Goal: Task Accomplishment & Management: Manage account settings

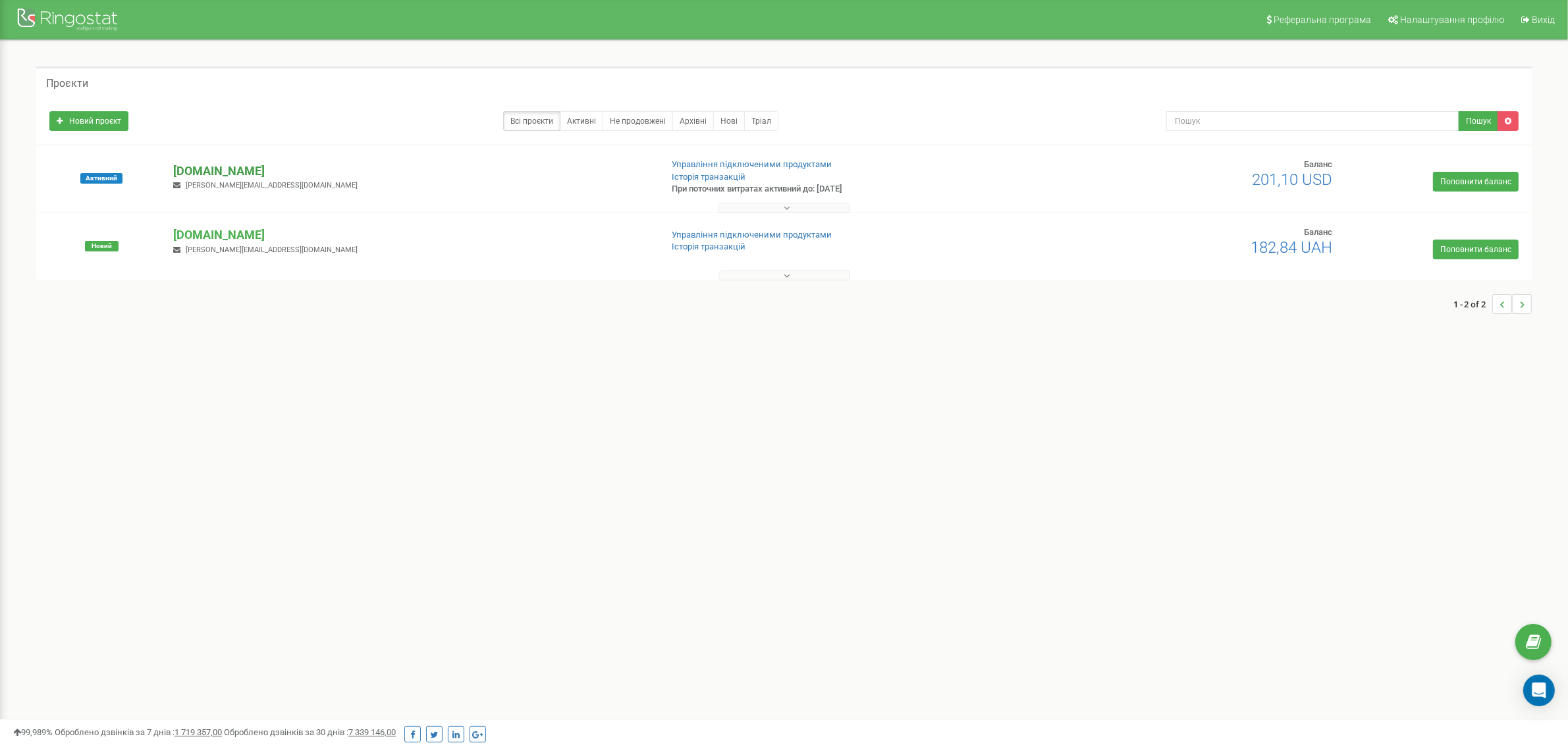
click at [239, 171] on p "shop.praga-auto.com.ua" at bounding box center [411, 171] width 477 height 17
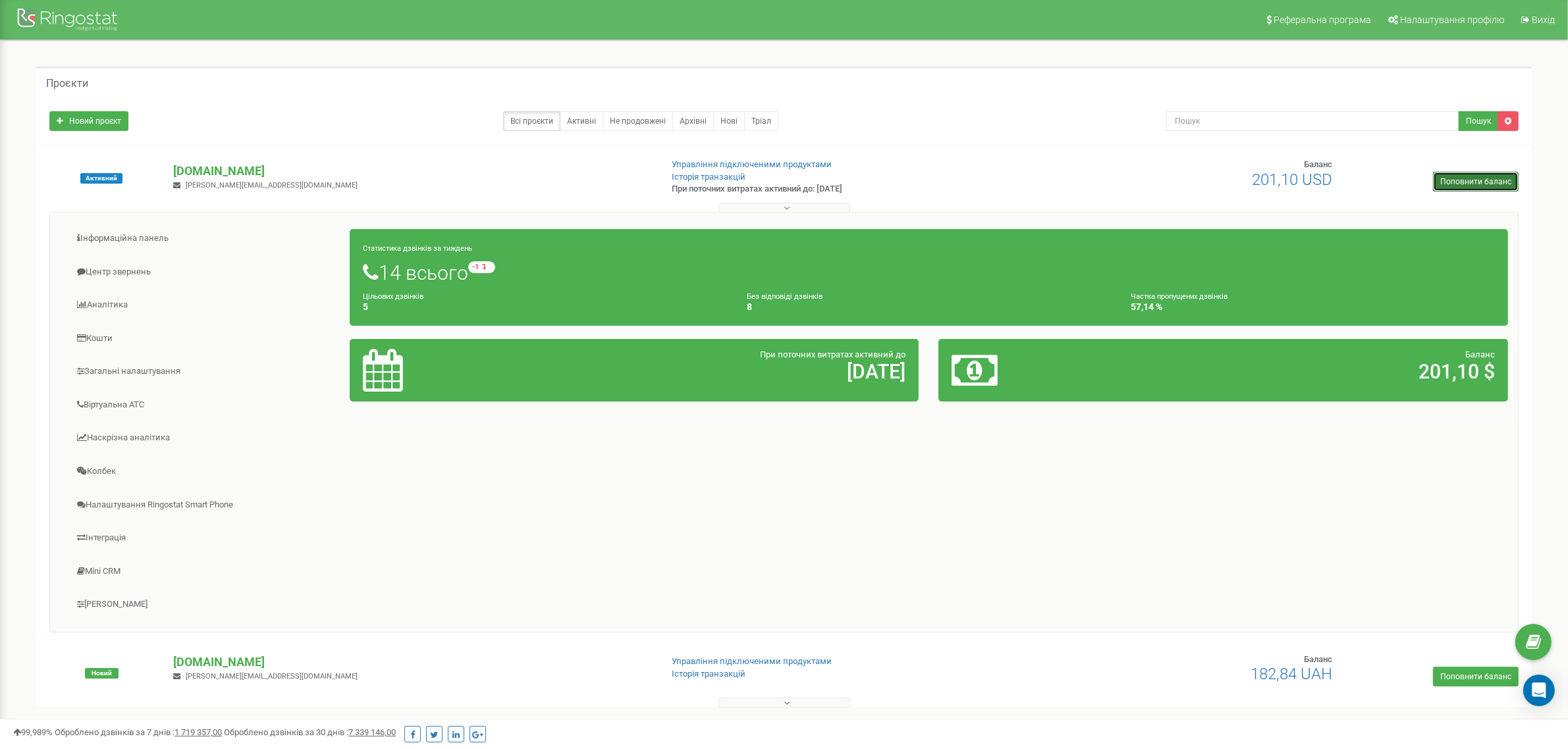
click at [1440, 178] on link "Поповнити баланс" at bounding box center [1476, 182] width 85 height 19
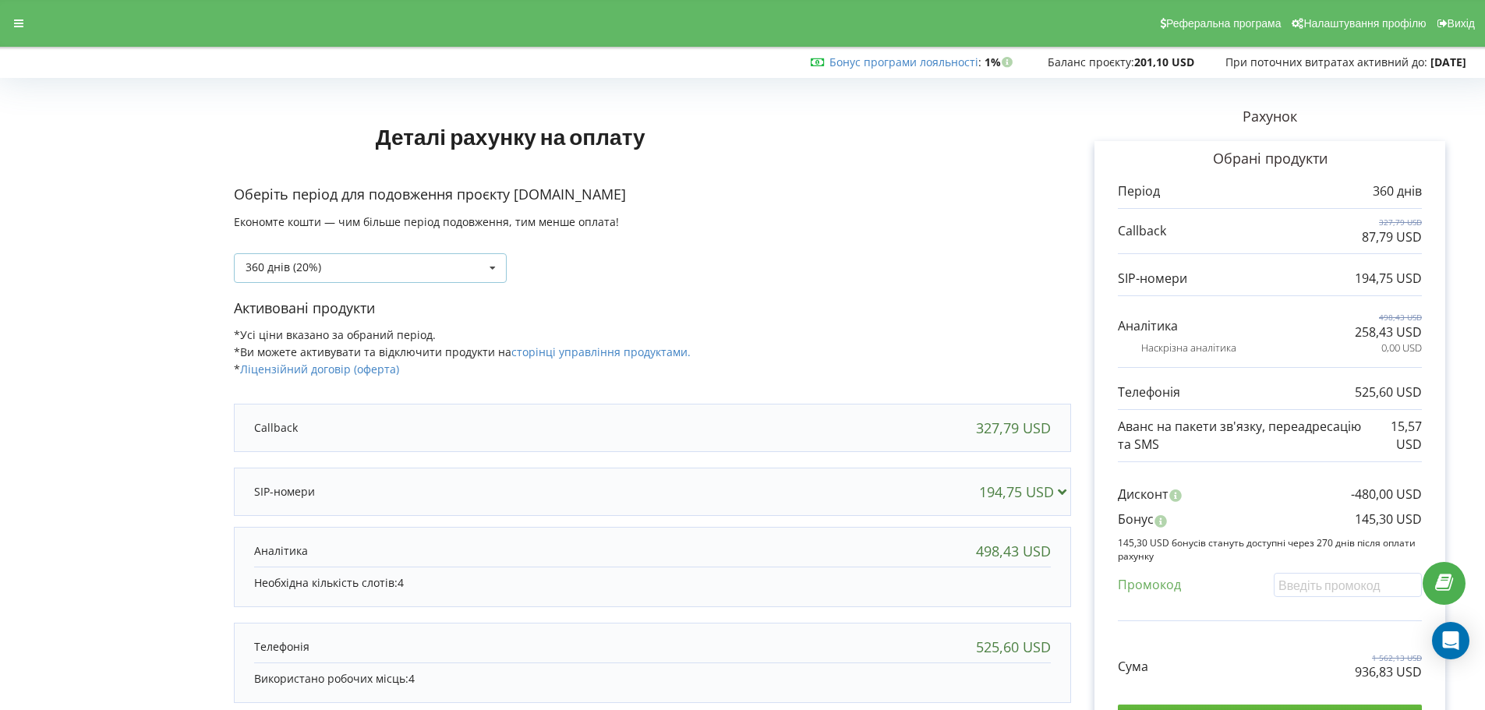
click at [491, 262] on icon at bounding box center [492, 268] width 23 height 29
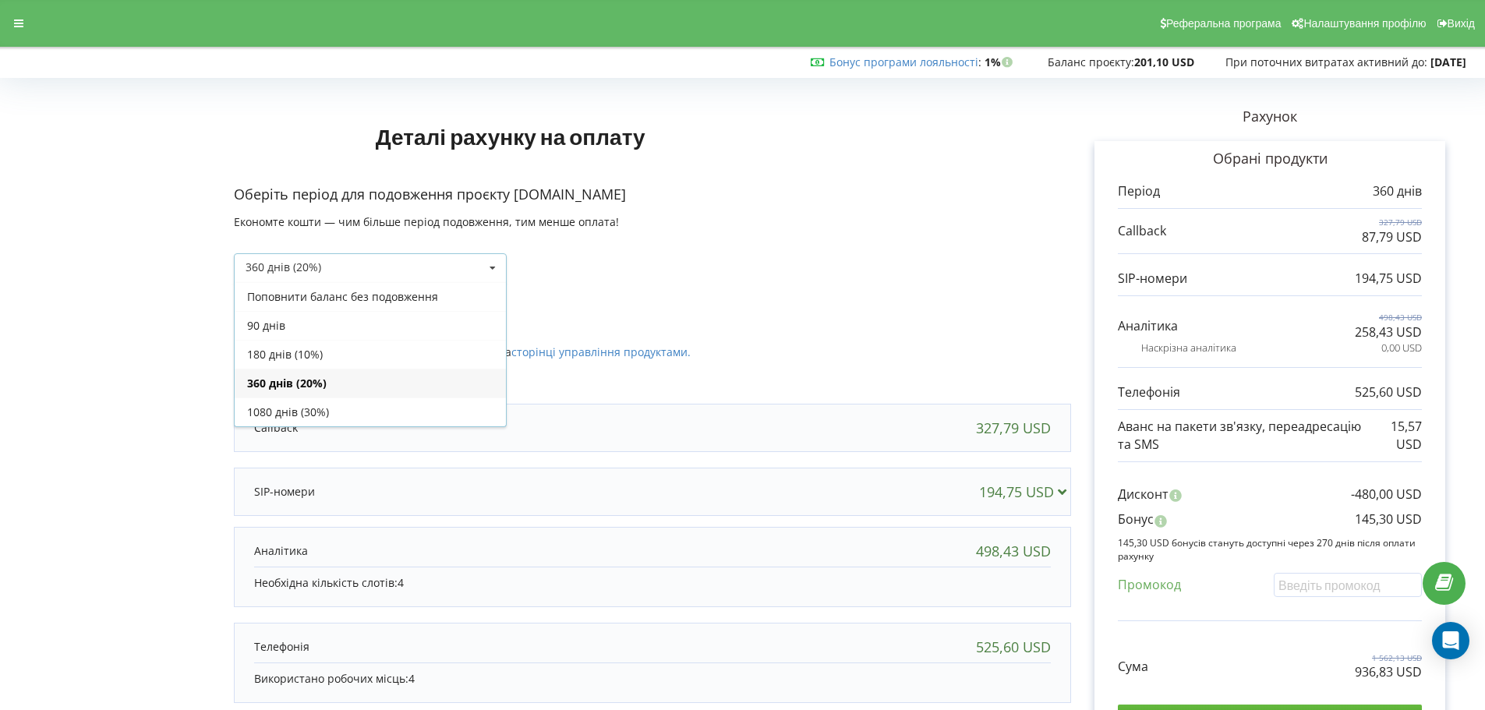
click at [668, 299] on p "Активовані продукти" at bounding box center [652, 309] width 837 height 20
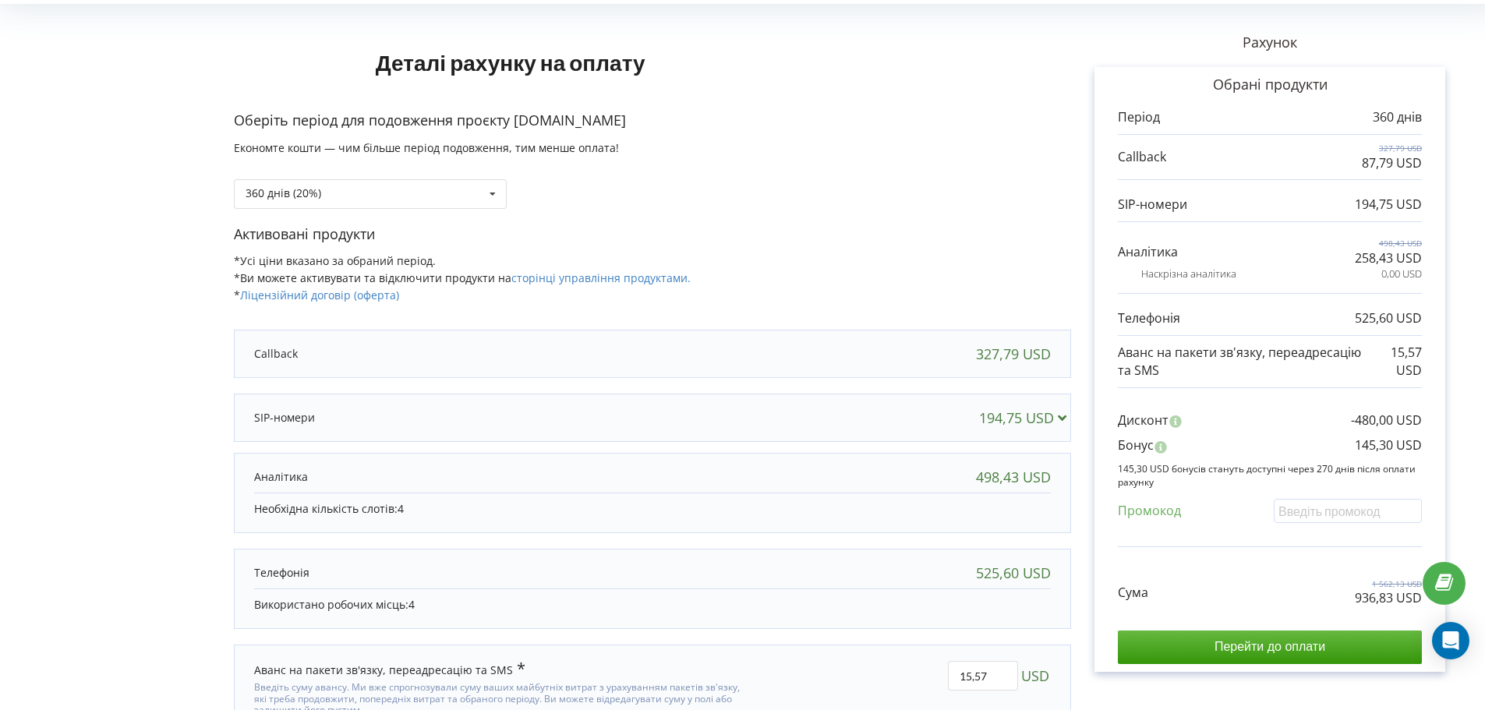
scroll to position [146, 0]
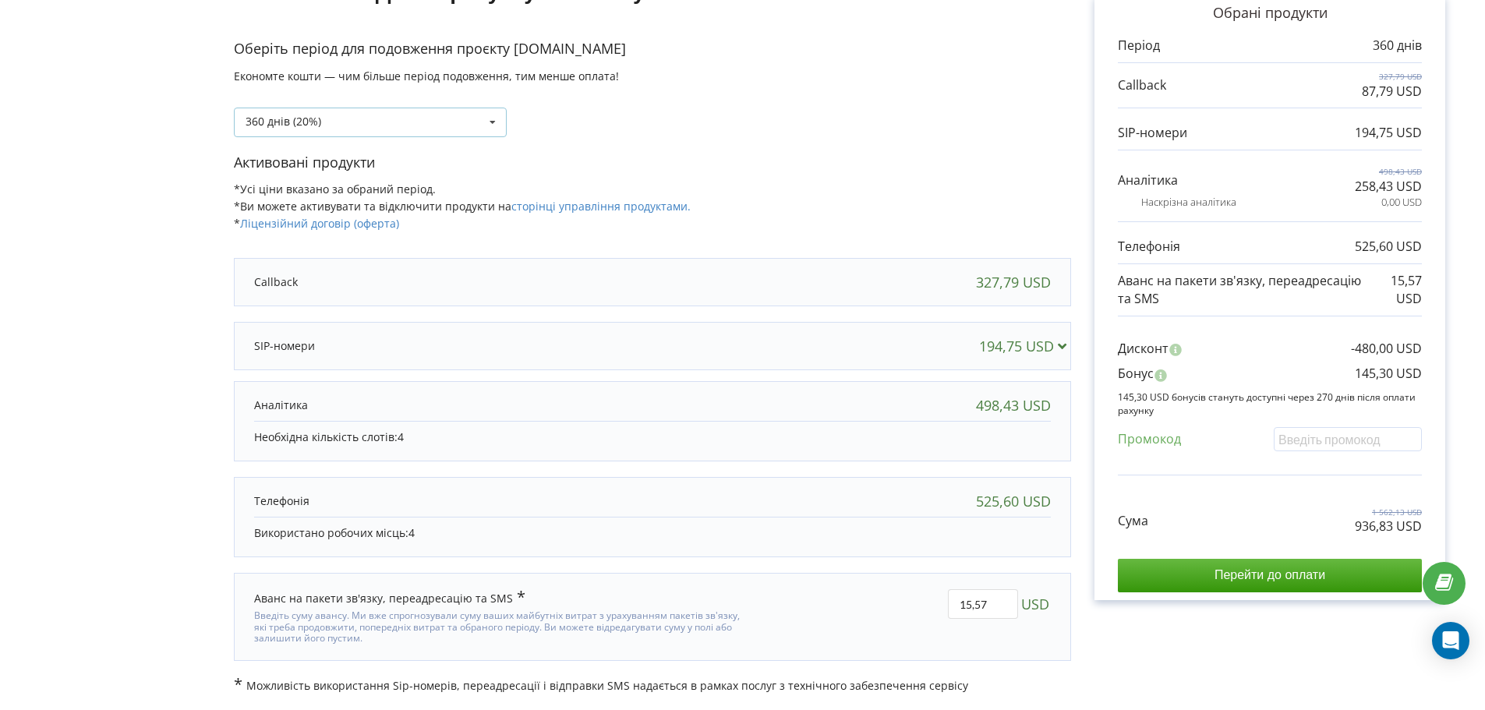
click at [377, 114] on div "360 днів (20%) Поповнити баланс без подовження" at bounding box center [370, 123] width 273 height 30
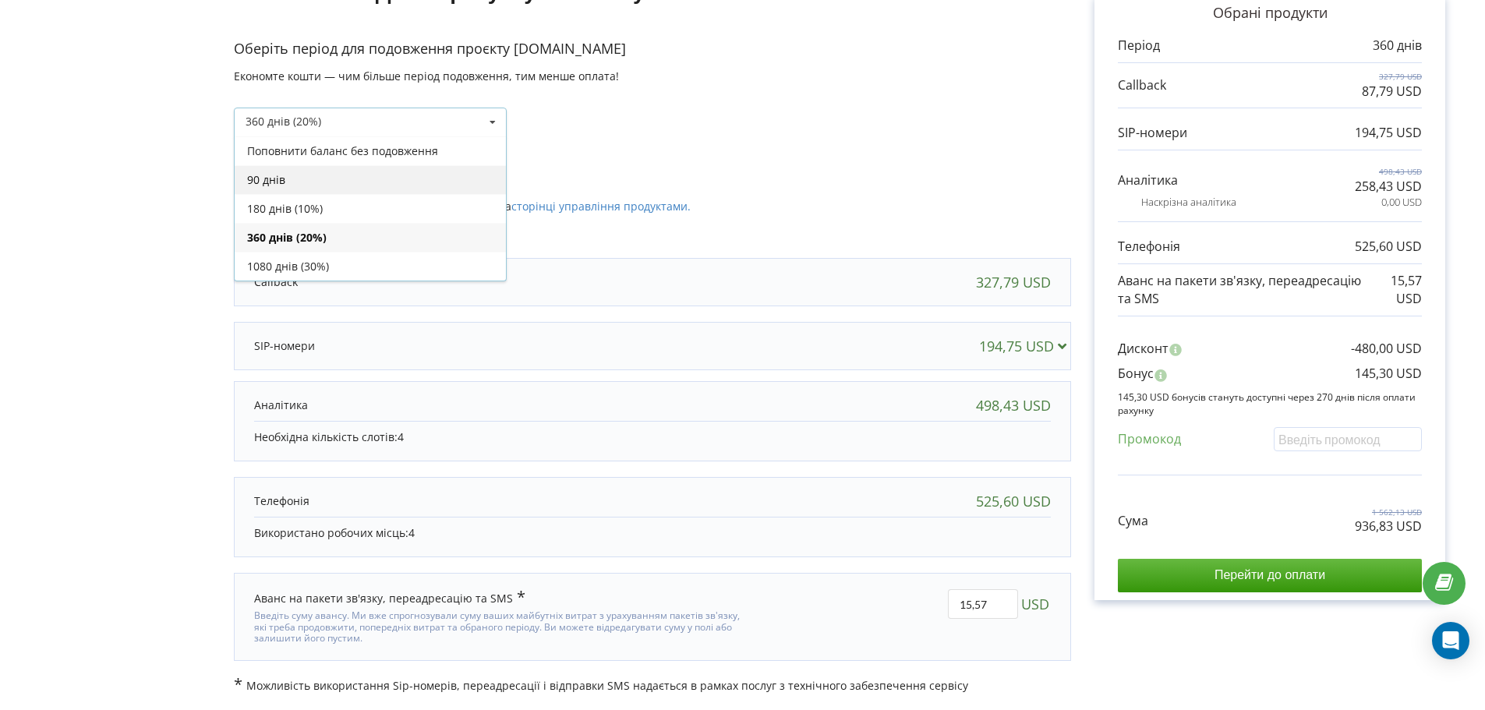
click at [398, 181] on div "90 днів" at bounding box center [370, 179] width 271 height 29
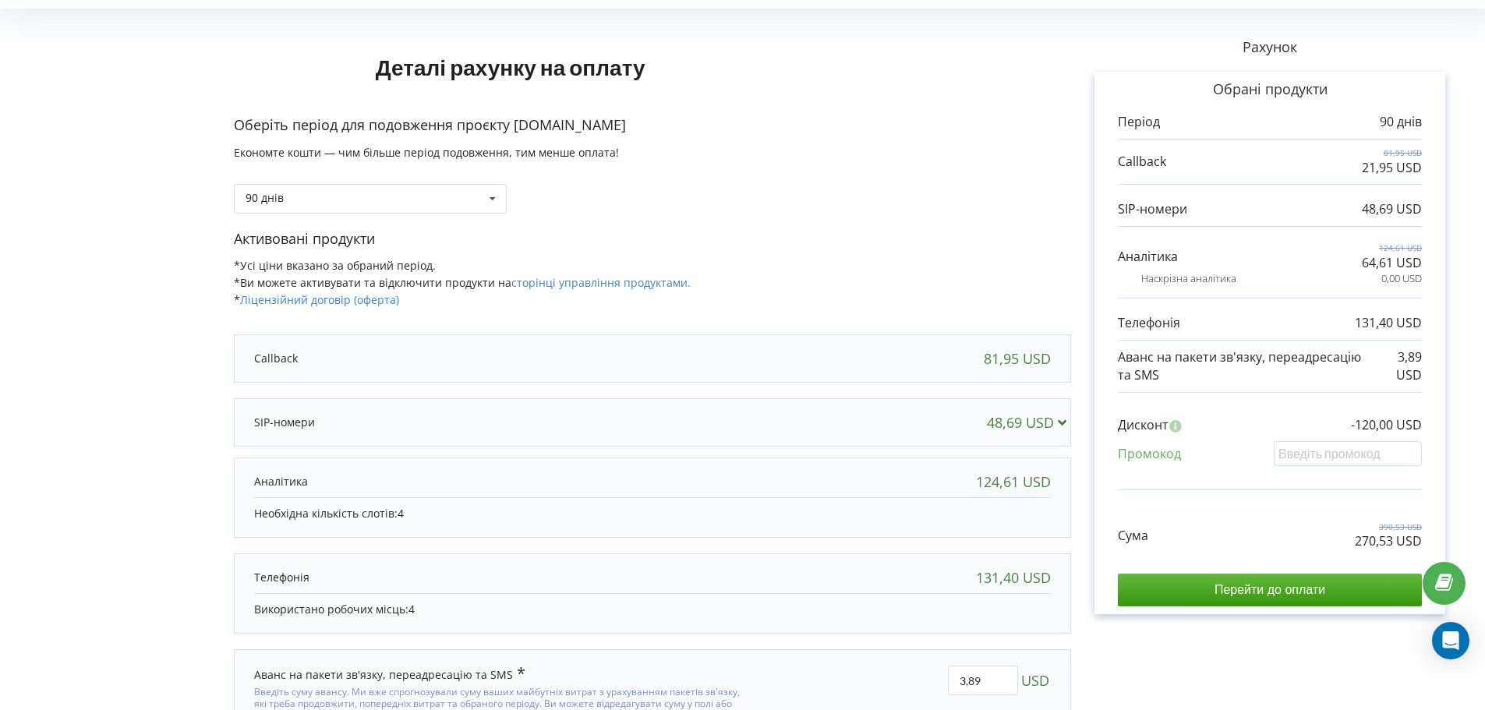
scroll to position [0, 0]
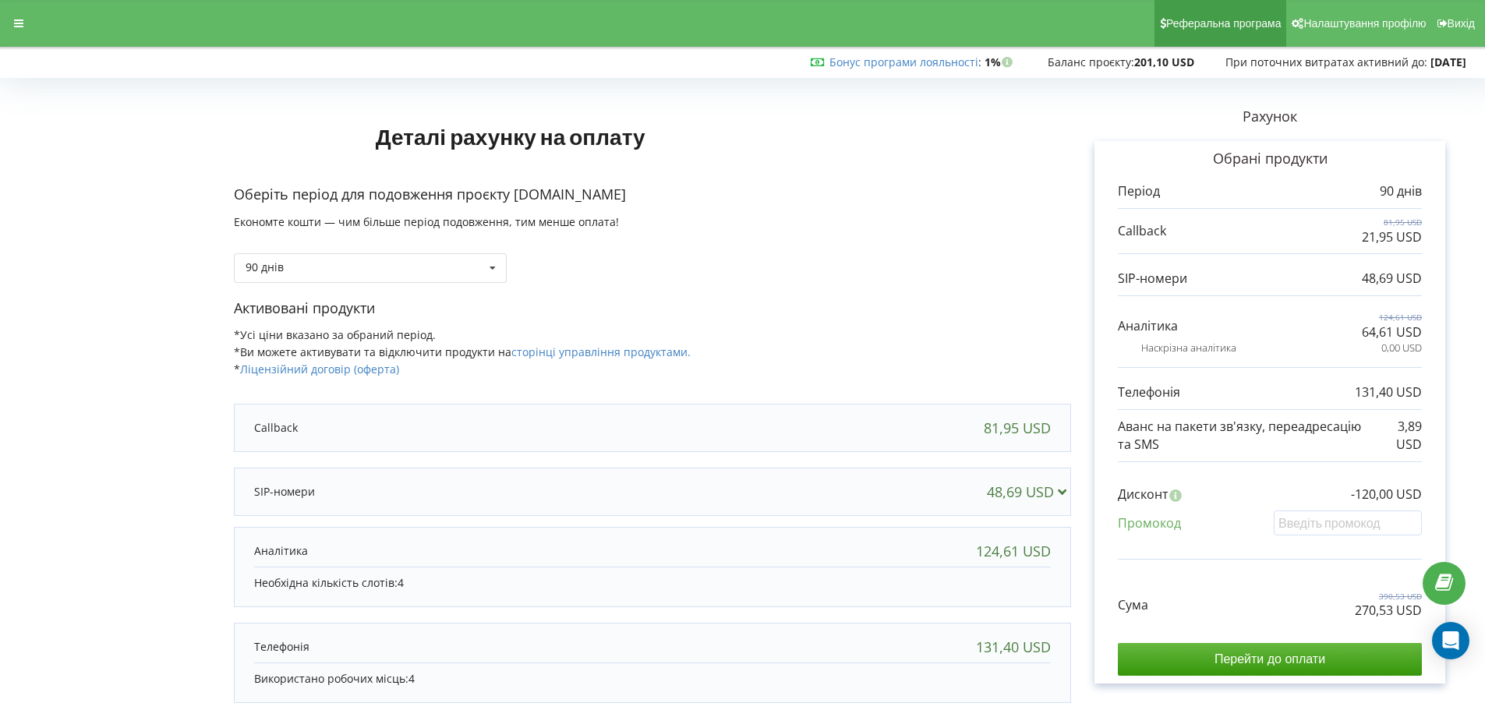
click at [1251, 21] on span "Реферальна програма" at bounding box center [1223, 23] width 115 height 12
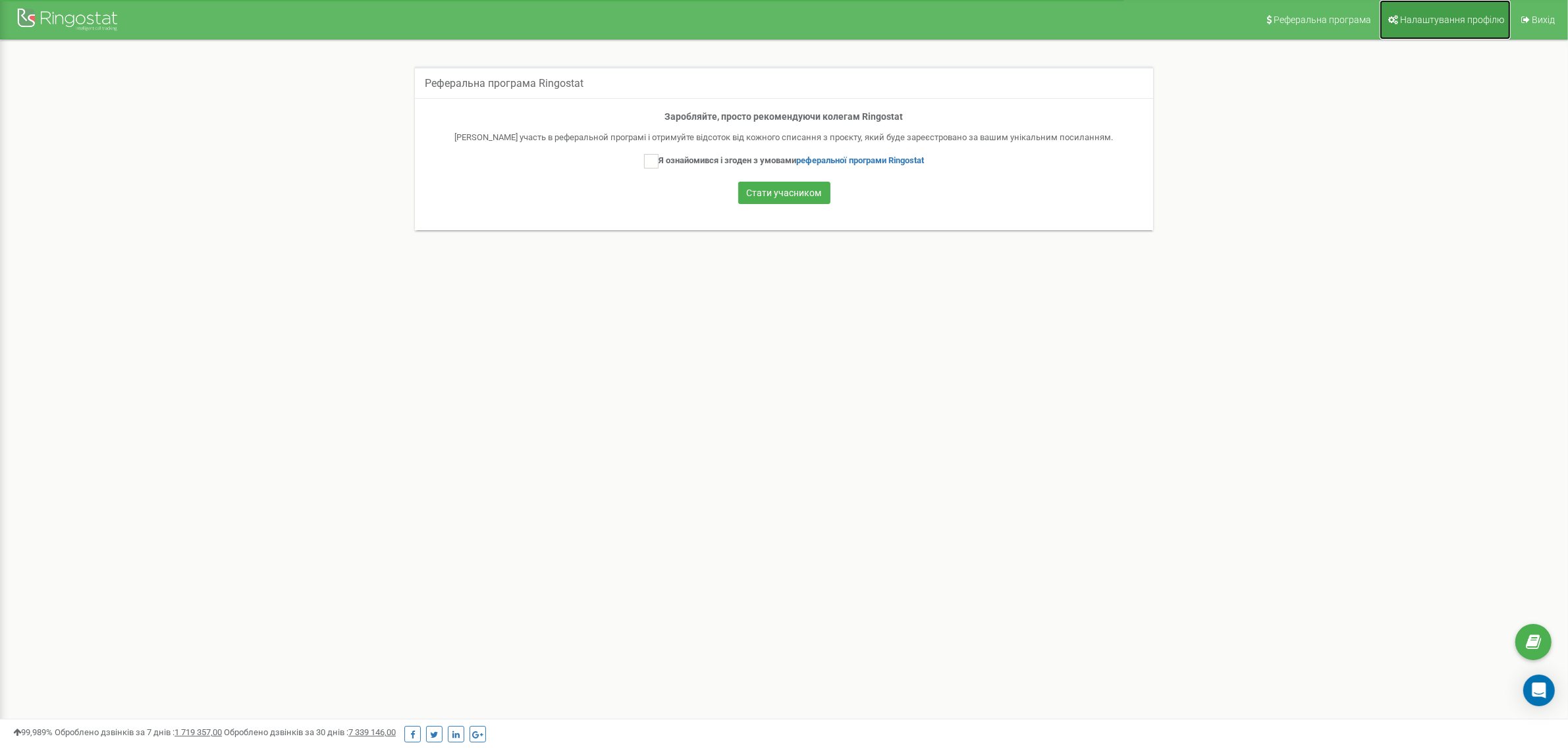
click at [1457, 8] on link "Налаштування профілю" at bounding box center [1446, 19] width 131 height 40
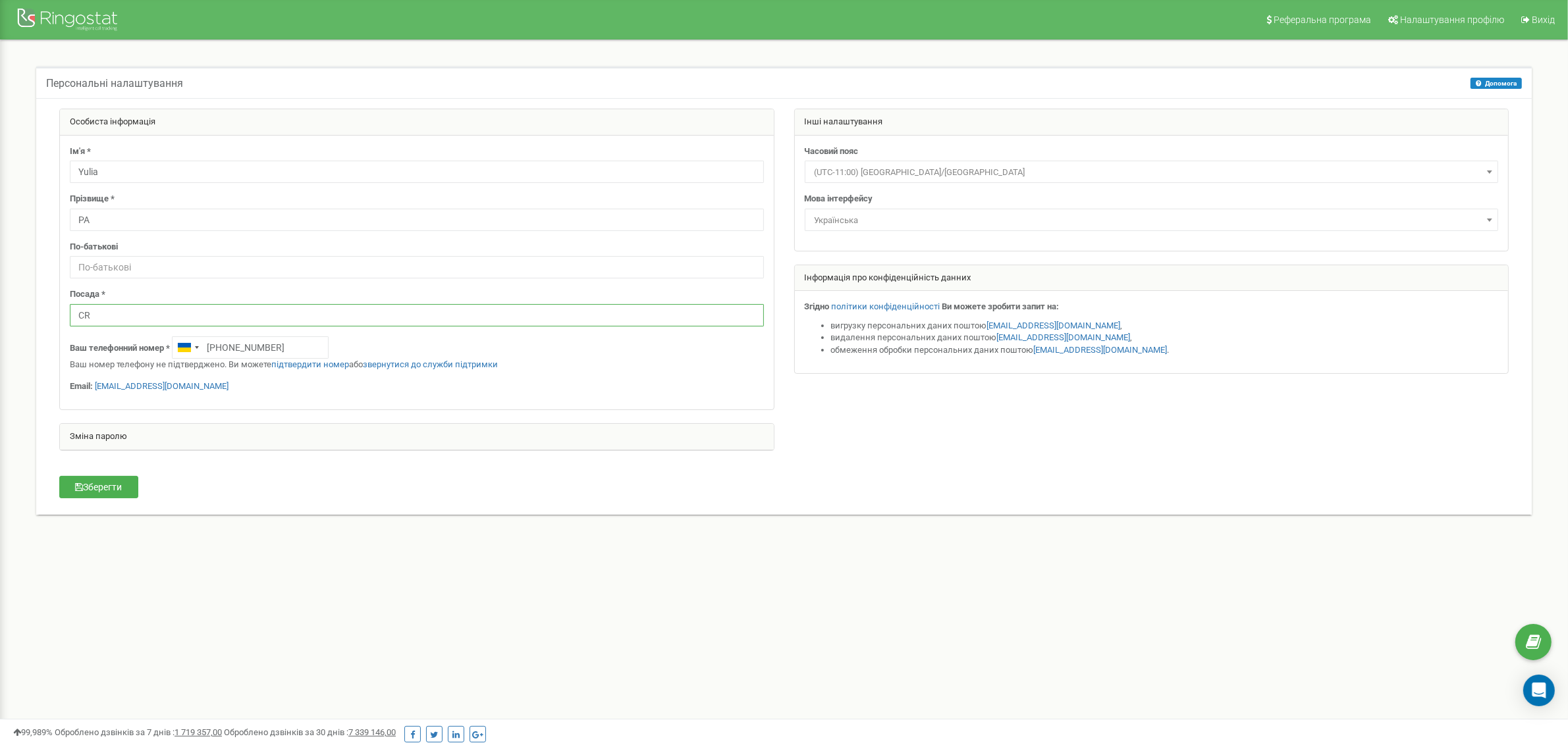
drag, startPoint x: 127, startPoint y: 314, endPoint x: 46, endPoint y: 309, distance: 81.2
click at [46, 309] on div "Особиста інформація Ім'я * Yulia Прізвище * PA По-батькові Посада * CR +3806741…" at bounding box center [784, 305] width 1489 height 393
drag, startPoint x: 160, startPoint y: 322, endPoint x: 15, endPoint y: 321, distance: 145.0
click at [15, 321] on div "Персональні налаштування Допомога Допомога На цій сторінці ви можете відредагув…" at bounding box center [784, 299] width 1549 height 518
paste input "Project manager."
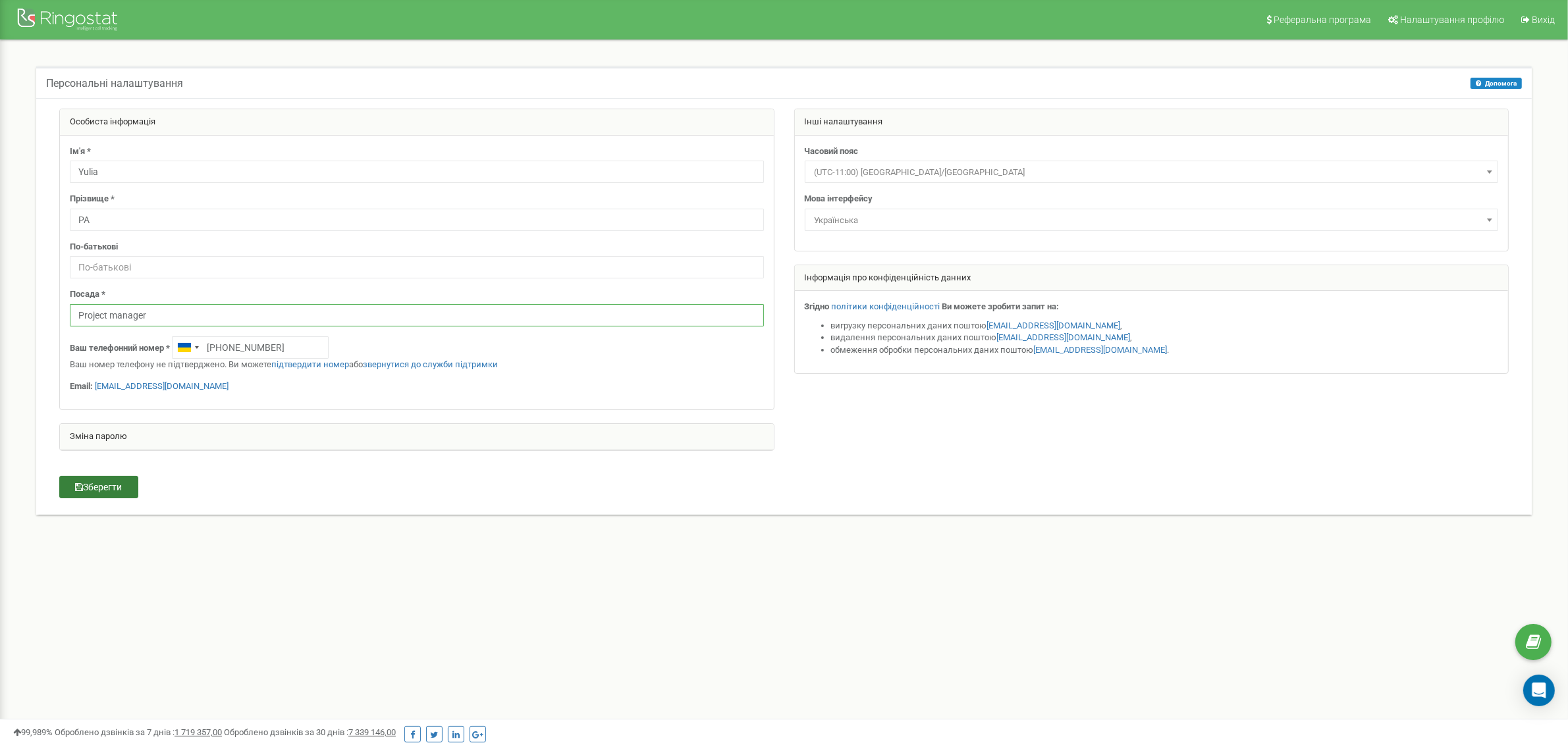
type input "Project manager"
click at [106, 482] on button "Зберегти" at bounding box center [99, 487] width 79 height 23
click at [1476, 22] on span "Налаштування профілю" at bounding box center [1452, 19] width 104 height 10
click at [1426, 23] on span "Налаштування профілю" at bounding box center [1452, 19] width 104 height 10
click at [86, 20] on div at bounding box center [68, 20] width 106 height 31
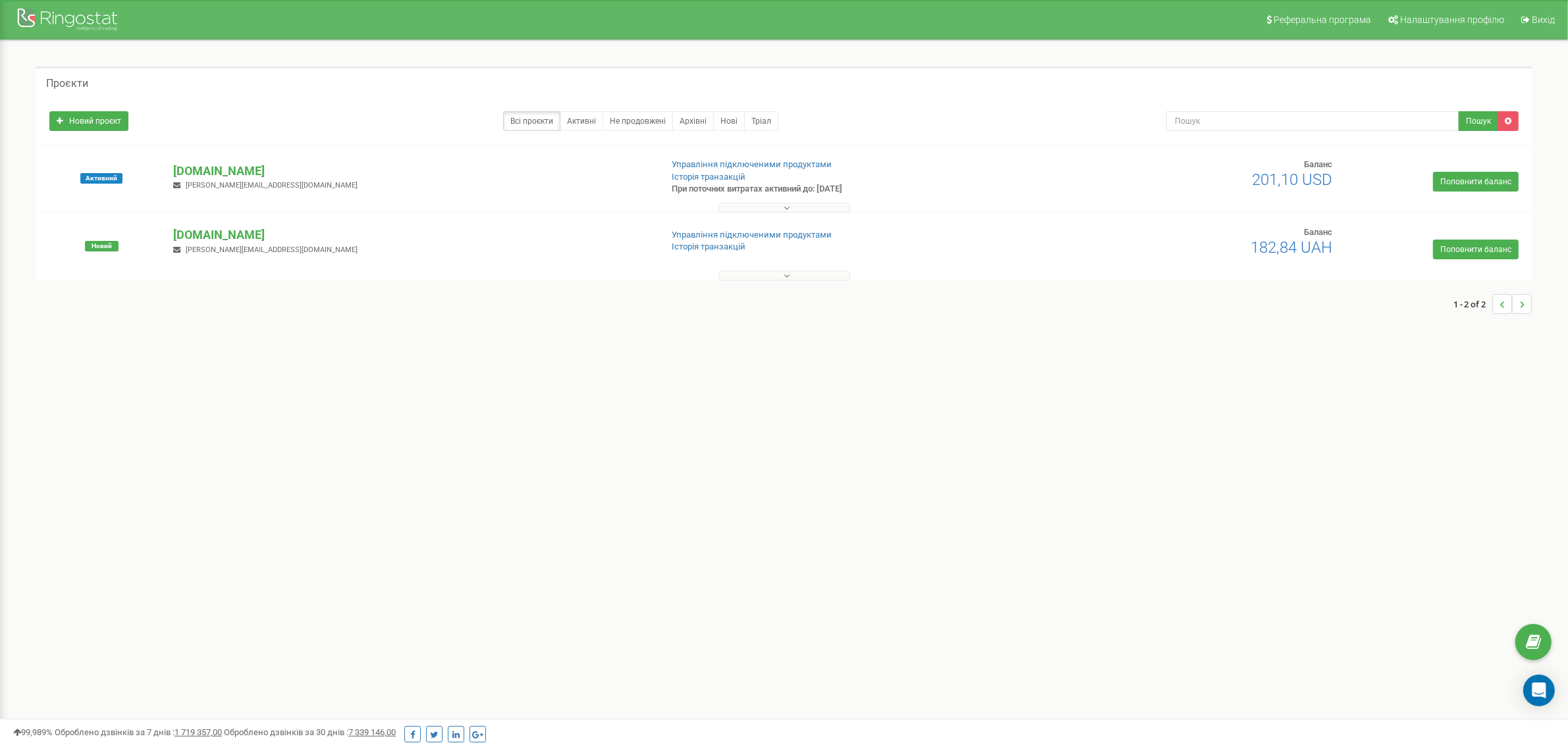
click at [188, 176] on p "[DOMAIN_NAME]" at bounding box center [411, 171] width 477 height 17
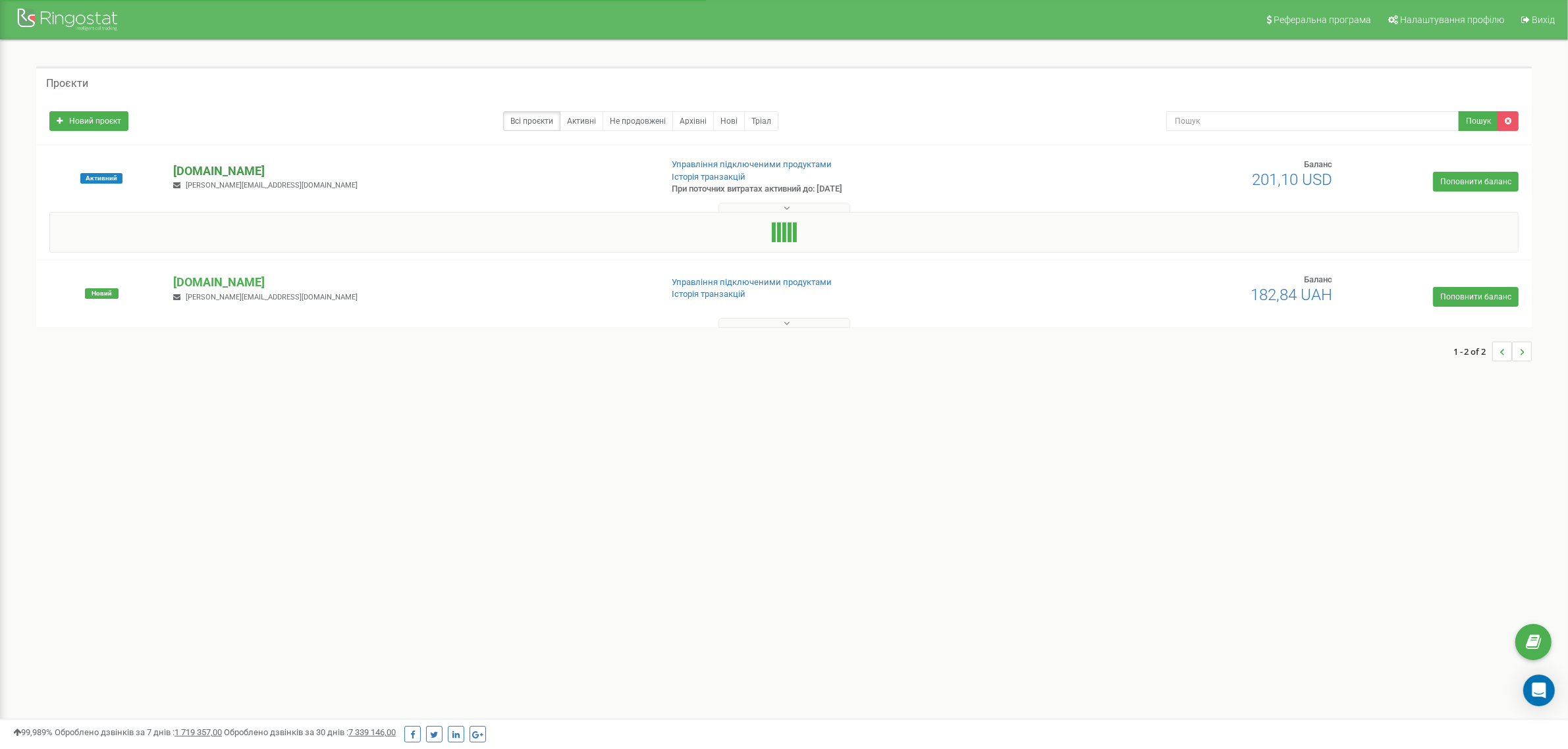
click at [301, 166] on p "[DOMAIN_NAME]" at bounding box center [411, 171] width 477 height 17
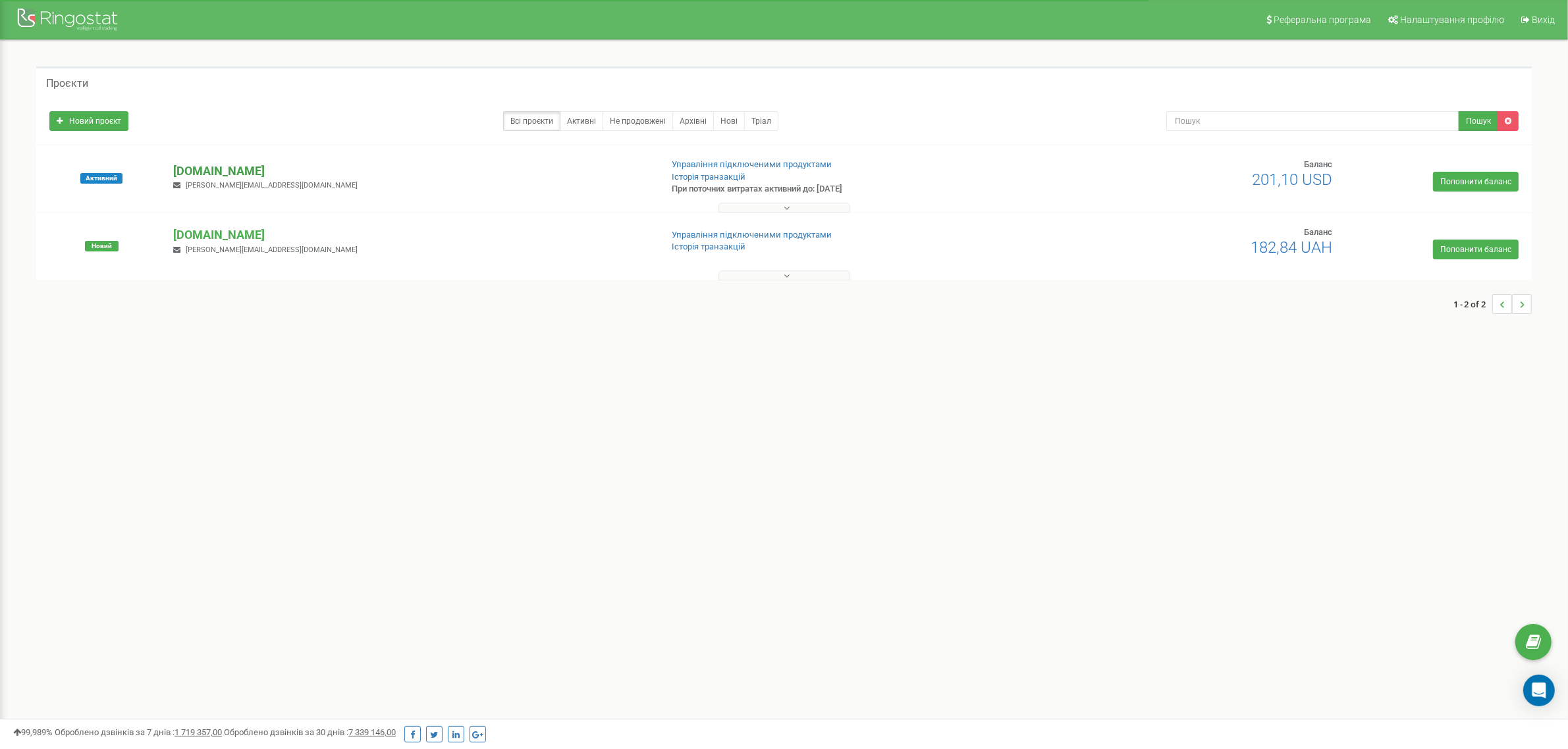
click at [280, 166] on p "[DOMAIN_NAME]" at bounding box center [411, 171] width 477 height 17
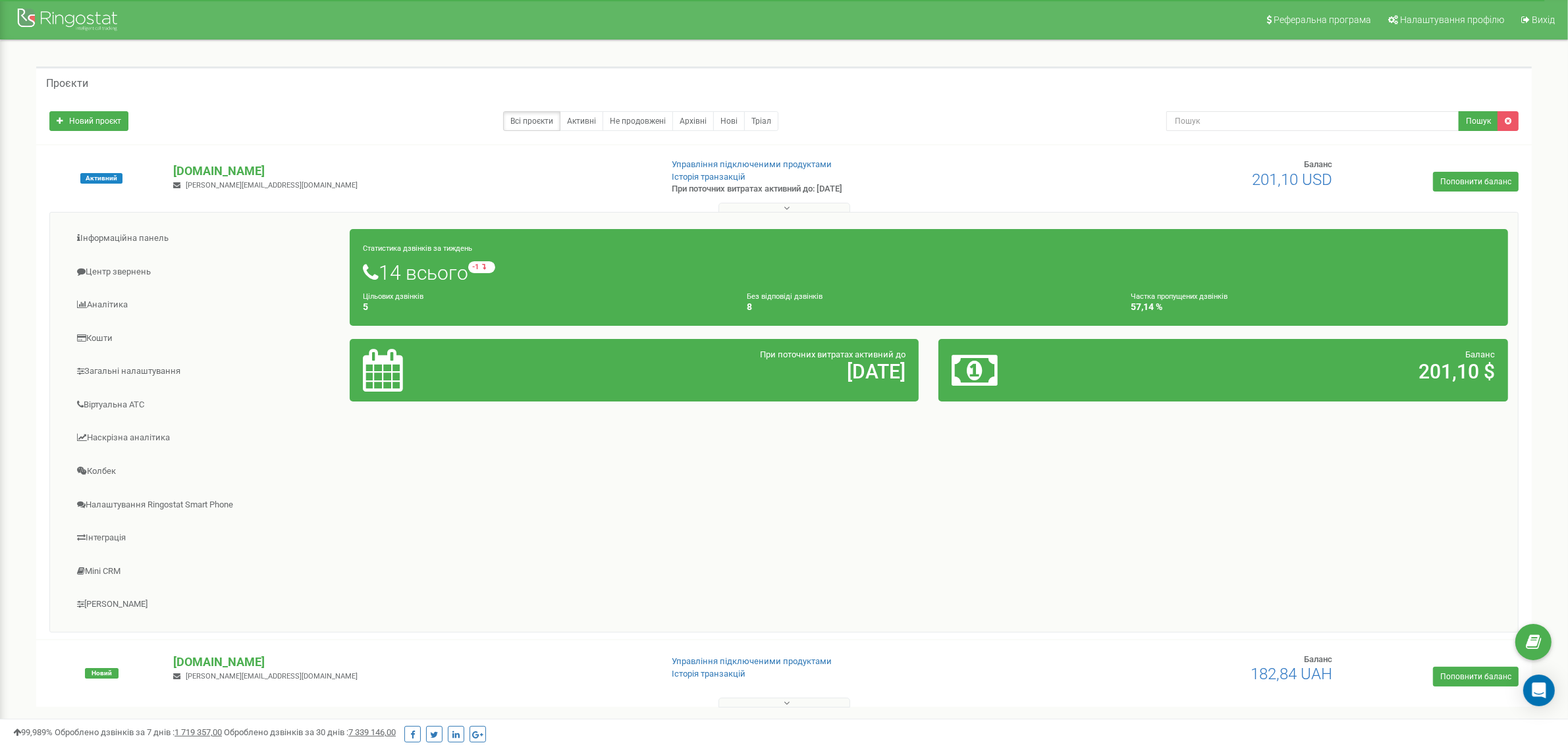
click at [205, 188] on span "[PERSON_NAME][EMAIL_ADDRESS][DOMAIN_NAME]" at bounding box center [272, 185] width 172 height 8
click at [727, 161] on link "Управління підключеними продуктами" at bounding box center [751, 165] width 160 height 10
click at [117, 369] on link "Загальні налаштування" at bounding box center [205, 372] width 291 height 32
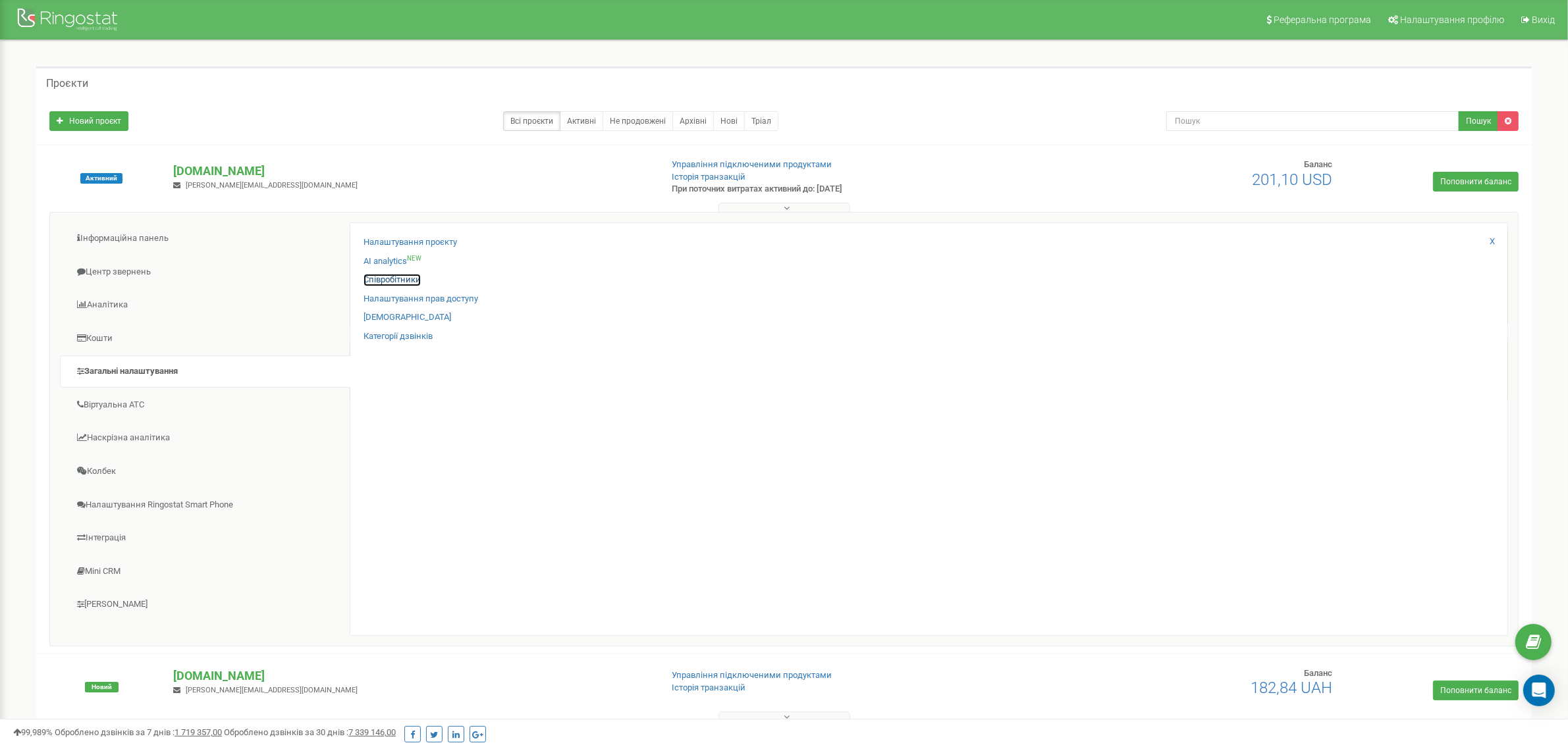
click at [390, 280] on link "Співробітники" at bounding box center [392, 280] width 57 height 13
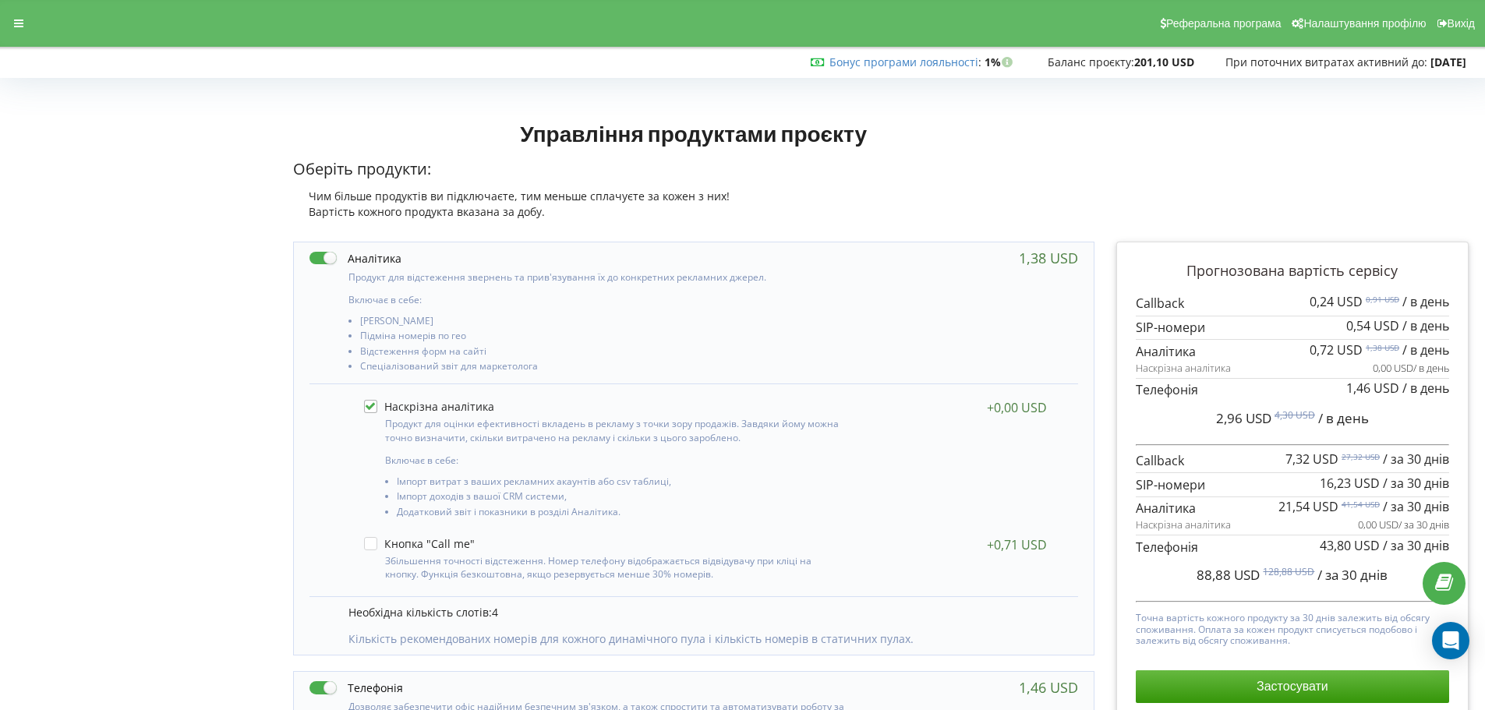
click at [25, 11] on div "Реферальна програма Налаштування профілю Вихід" at bounding box center [742, 23] width 1507 height 47
click at [18, 19] on icon at bounding box center [18, 23] width 9 height 11
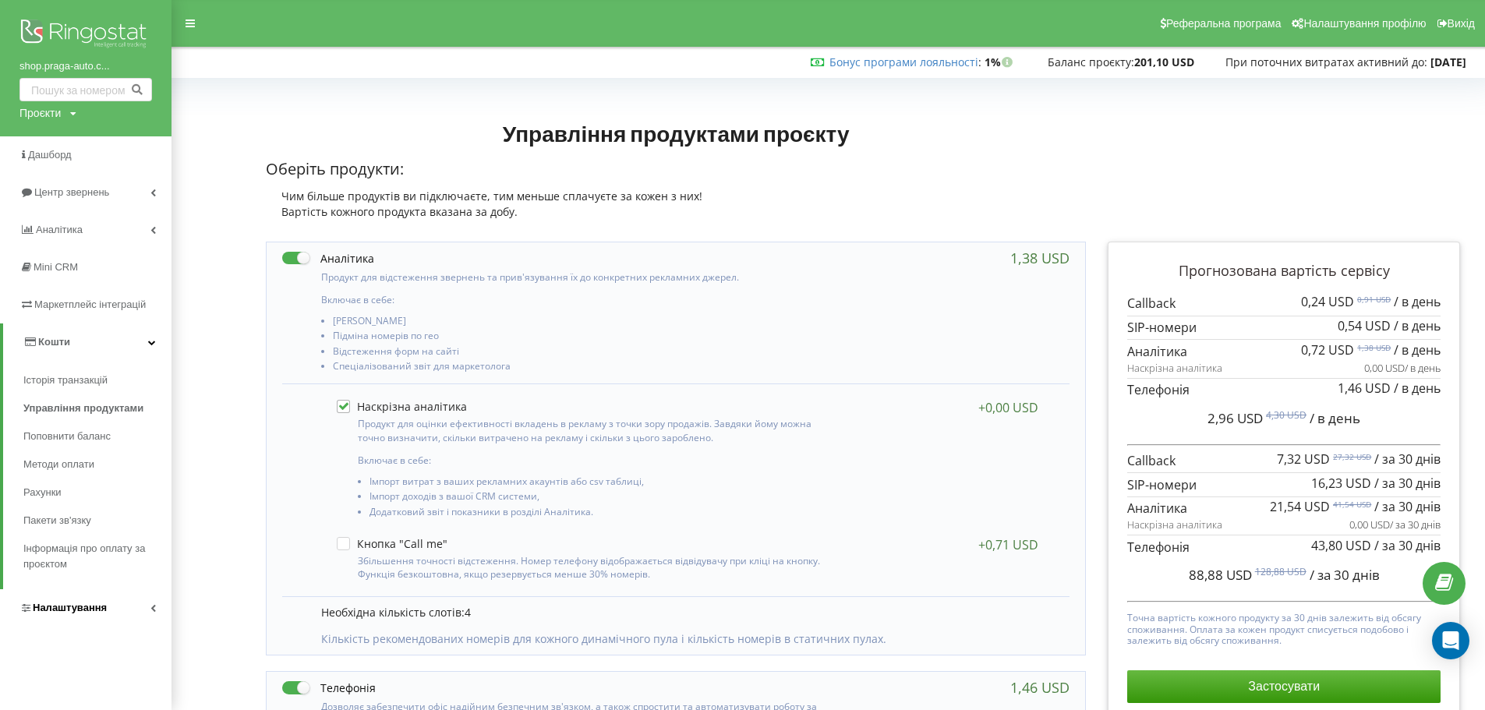
click at [73, 600] on link "Налаштування" at bounding box center [86, 607] width 172 height 37
click at [86, 416] on span "Загальні налаштування" at bounding box center [94, 430] width 114 height 31
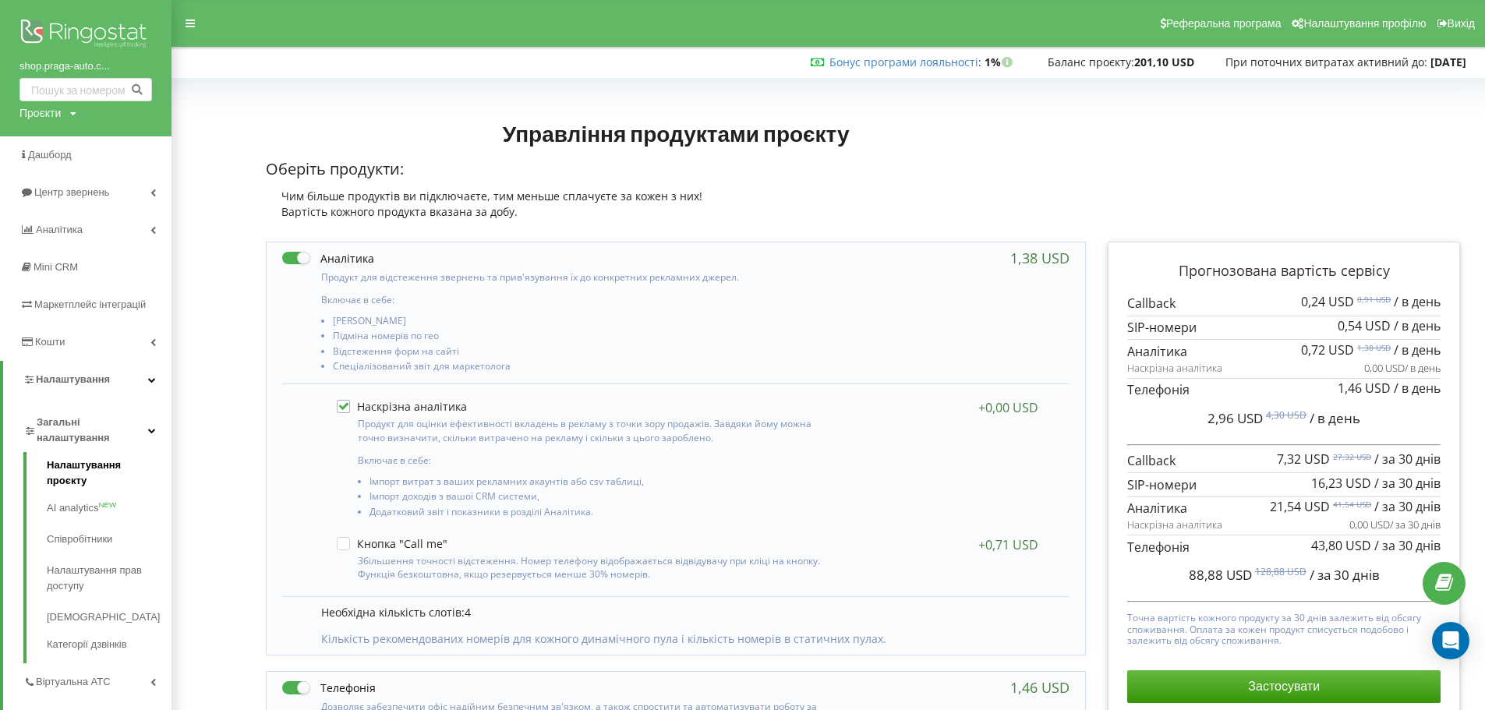
click at [87, 458] on link "Налаштування проєкту" at bounding box center [109, 475] width 125 height 35
click at [87, 460] on link "Налаштування проєкту" at bounding box center [109, 475] width 125 height 35
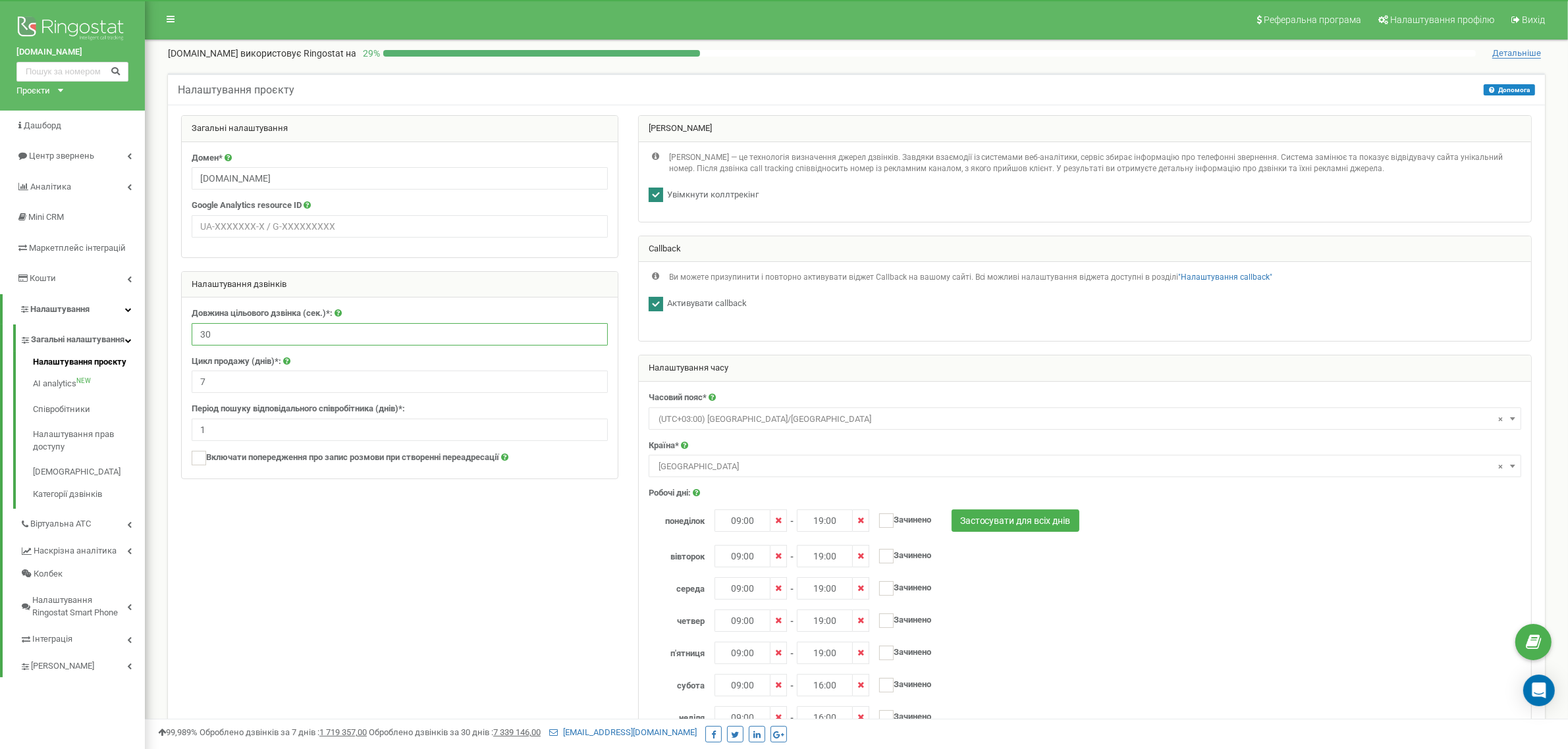
drag, startPoint x: 231, startPoint y: 339, endPoint x: 182, endPoint y: 336, distance: 49.1
click at [182, 336] on div "Довжина цільового дзвінка (сек.)*: 30 Цикл продажу (днів)*: 7 Період пошуку від…" at bounding box center [400, 388] width 436 height 181
type input "40"
click at [427, 643] on div at bounding box center [857, 512] width 1371 height 794
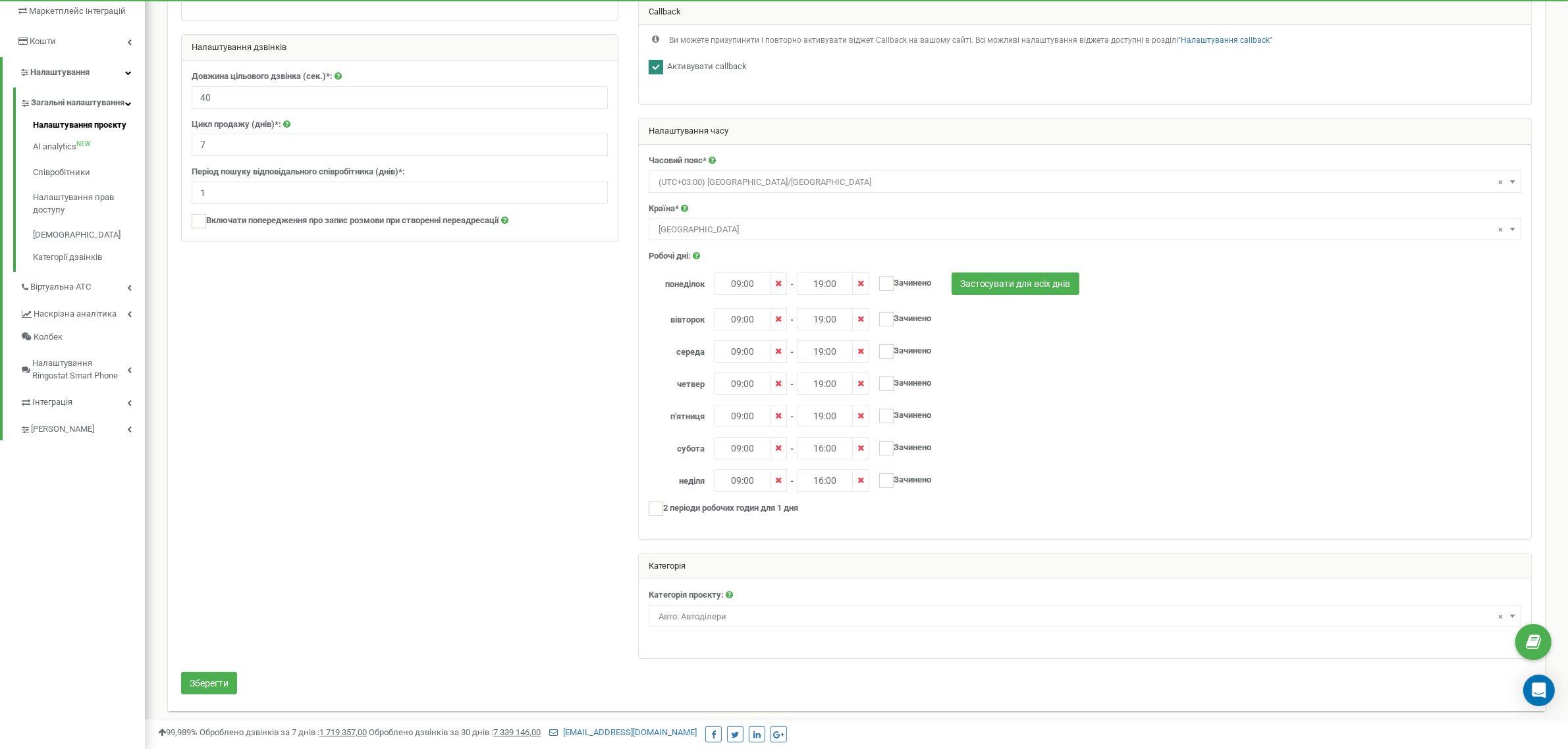
scroll to position [244, 0]
click at [193, 682] on button "Зберегти" at bounding box center [209, 679] width 56 height 23
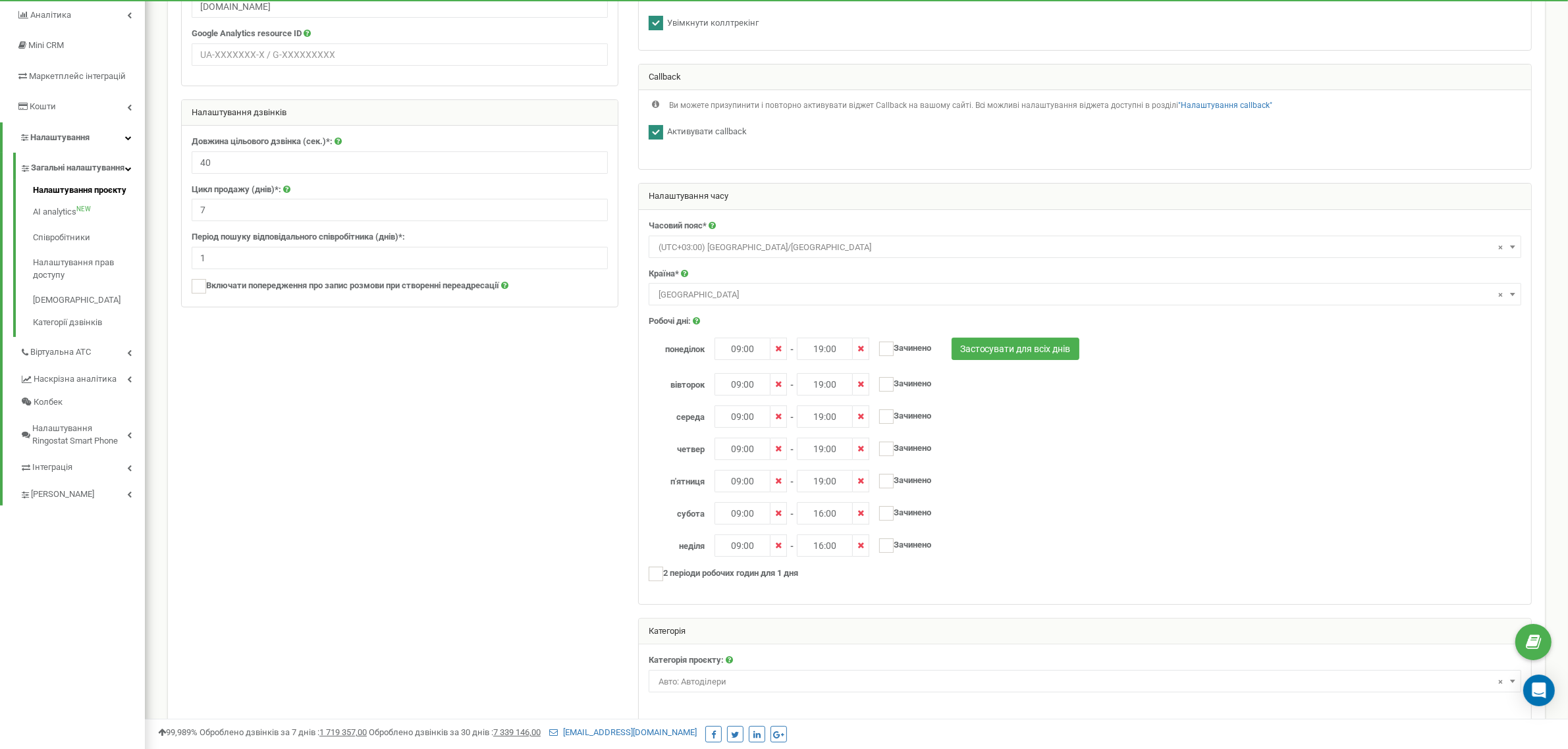
scroll to position [0, 0]
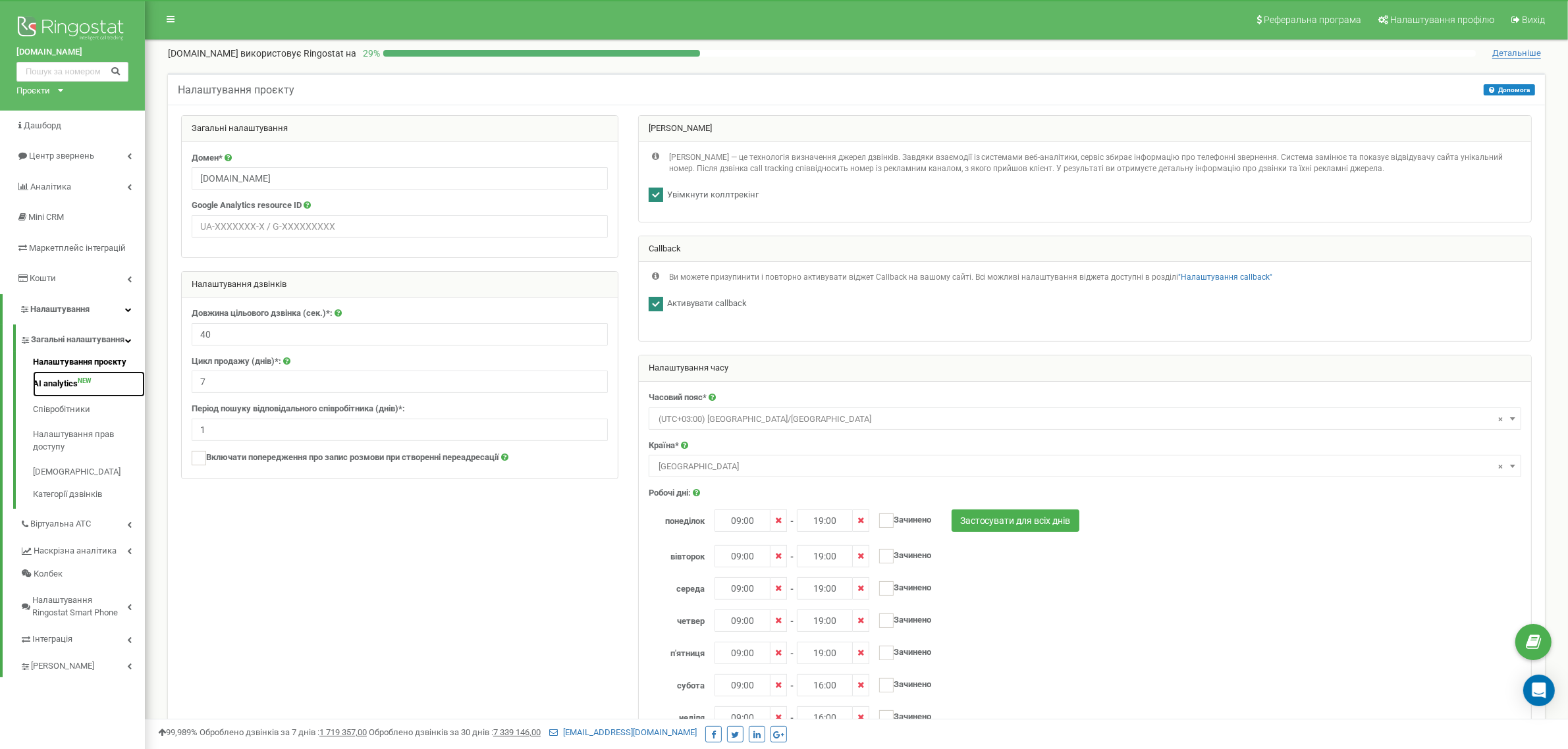
click at [43, 396] on link "AI analytics NEW" at bounding box center [89, 384] width 112 height 25
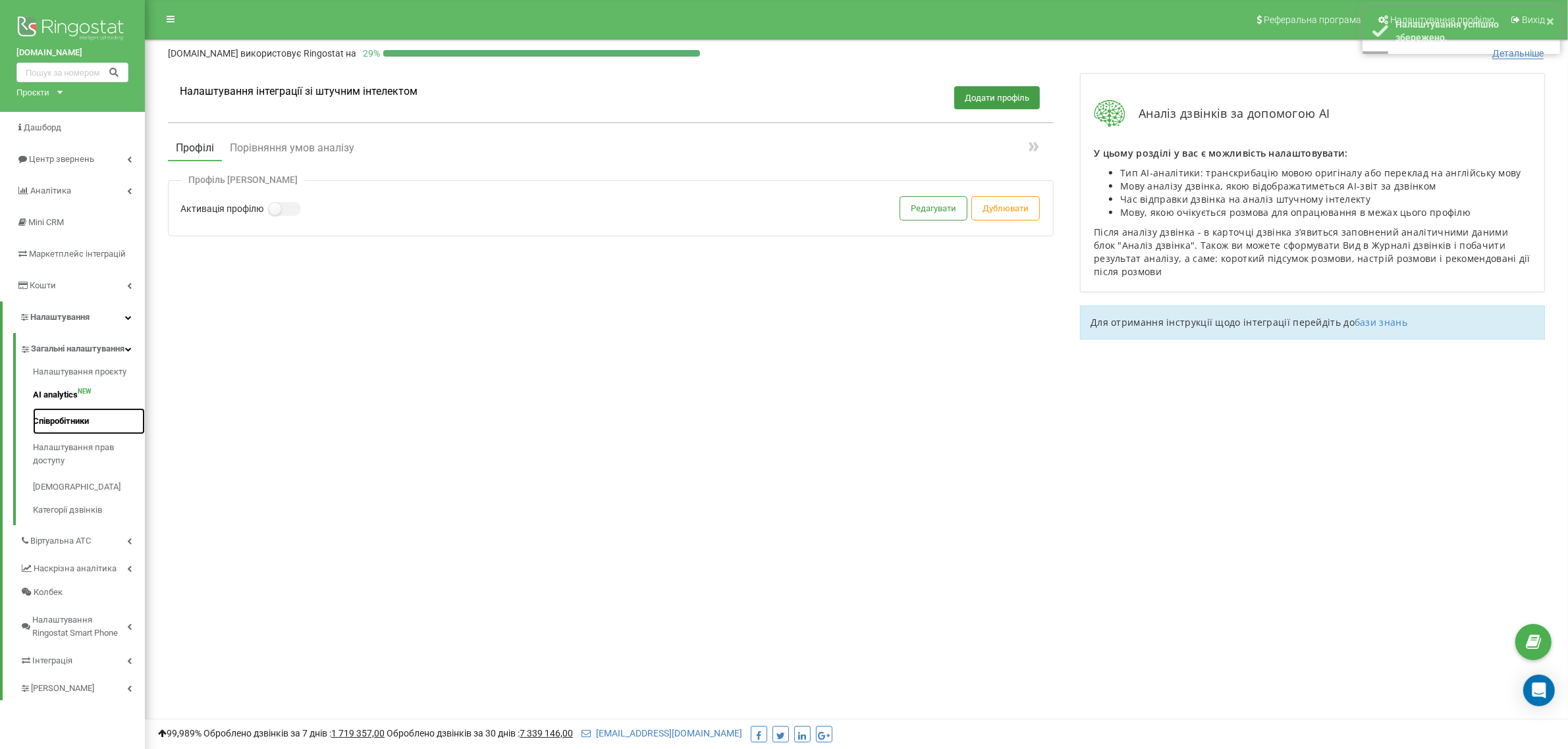
click at [63, 435] on link "Співробітники" at bounding box center [89, 421] width 112 height 26
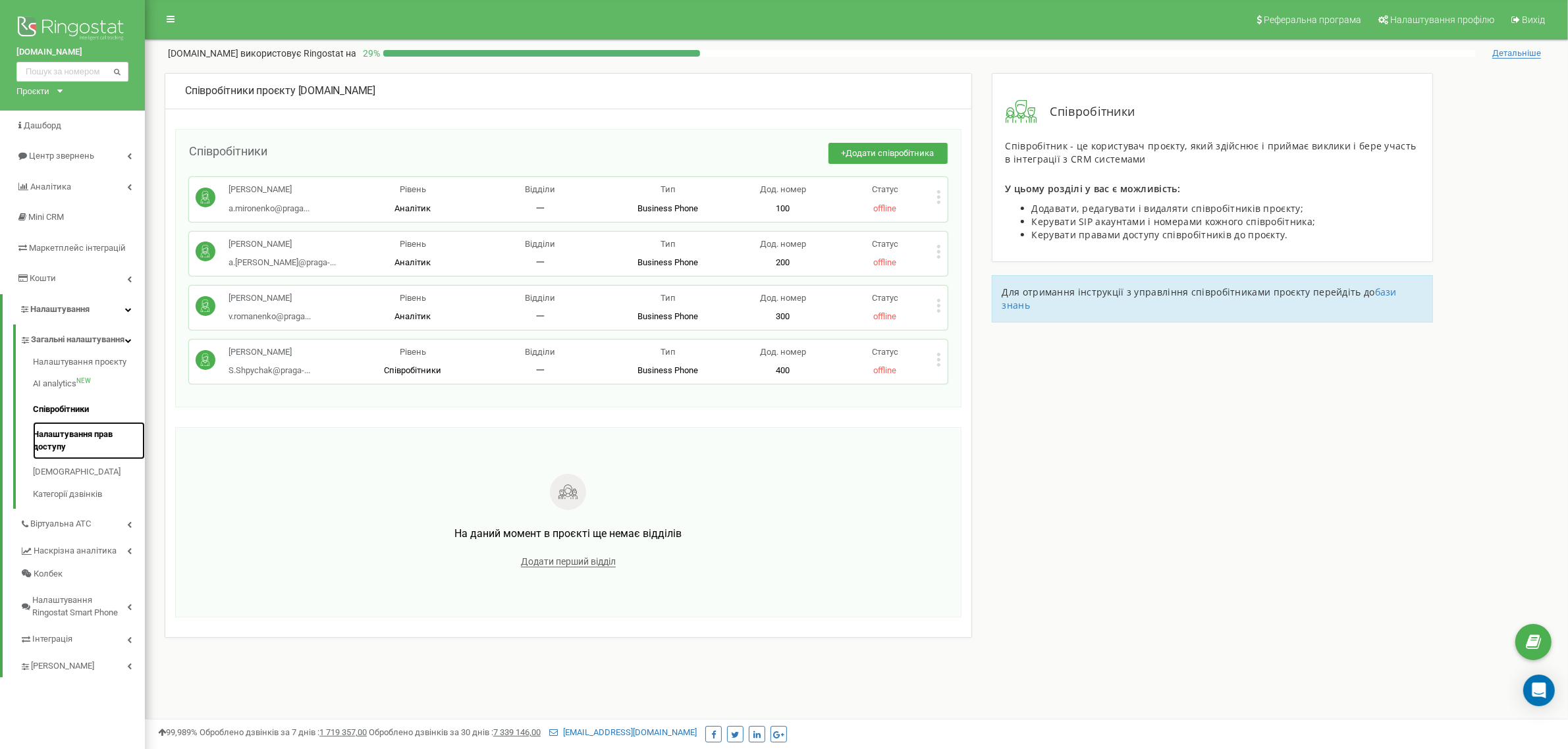
click at [57, 451] on link "Налаштування прав доступу" at bounding box center [89, 441] width 112 height 37
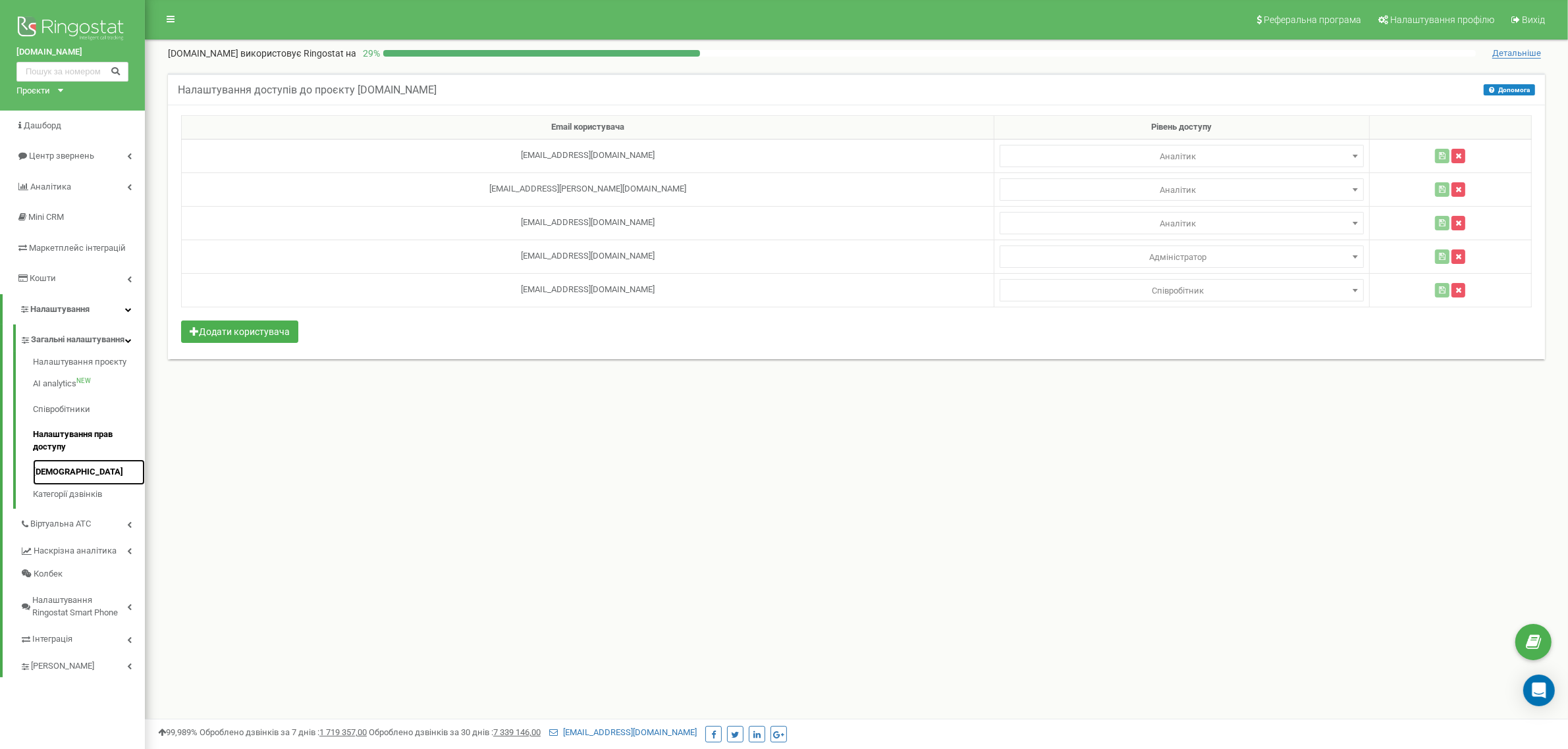
click at [63, 485] on link "[DEMOGRAPHIC_DATA]" at bounding box center [89, 472] width 112 height 25
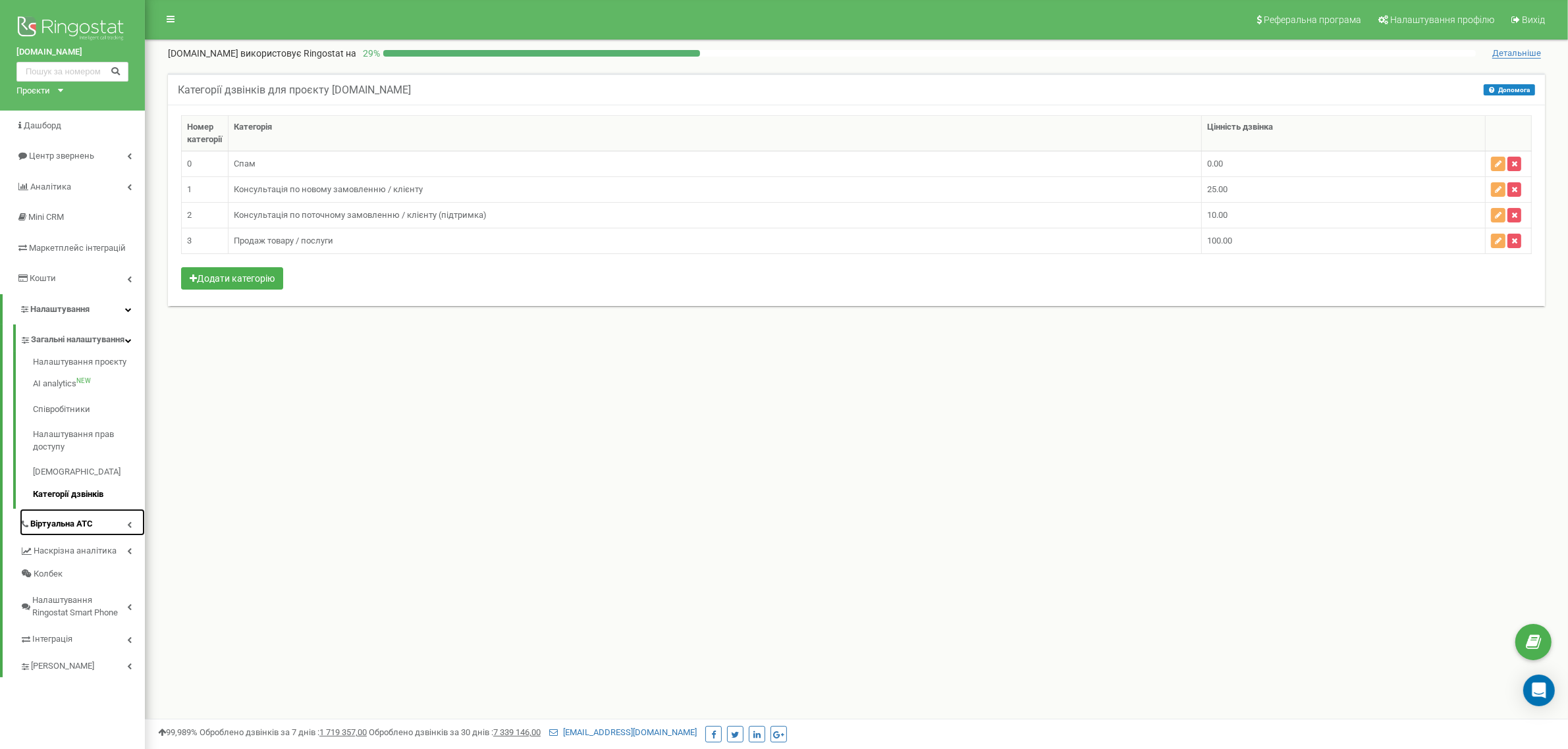
click at [57, 530] on span "Віртуальна АТС" at bounding box center [62, 524] width 63 height 13
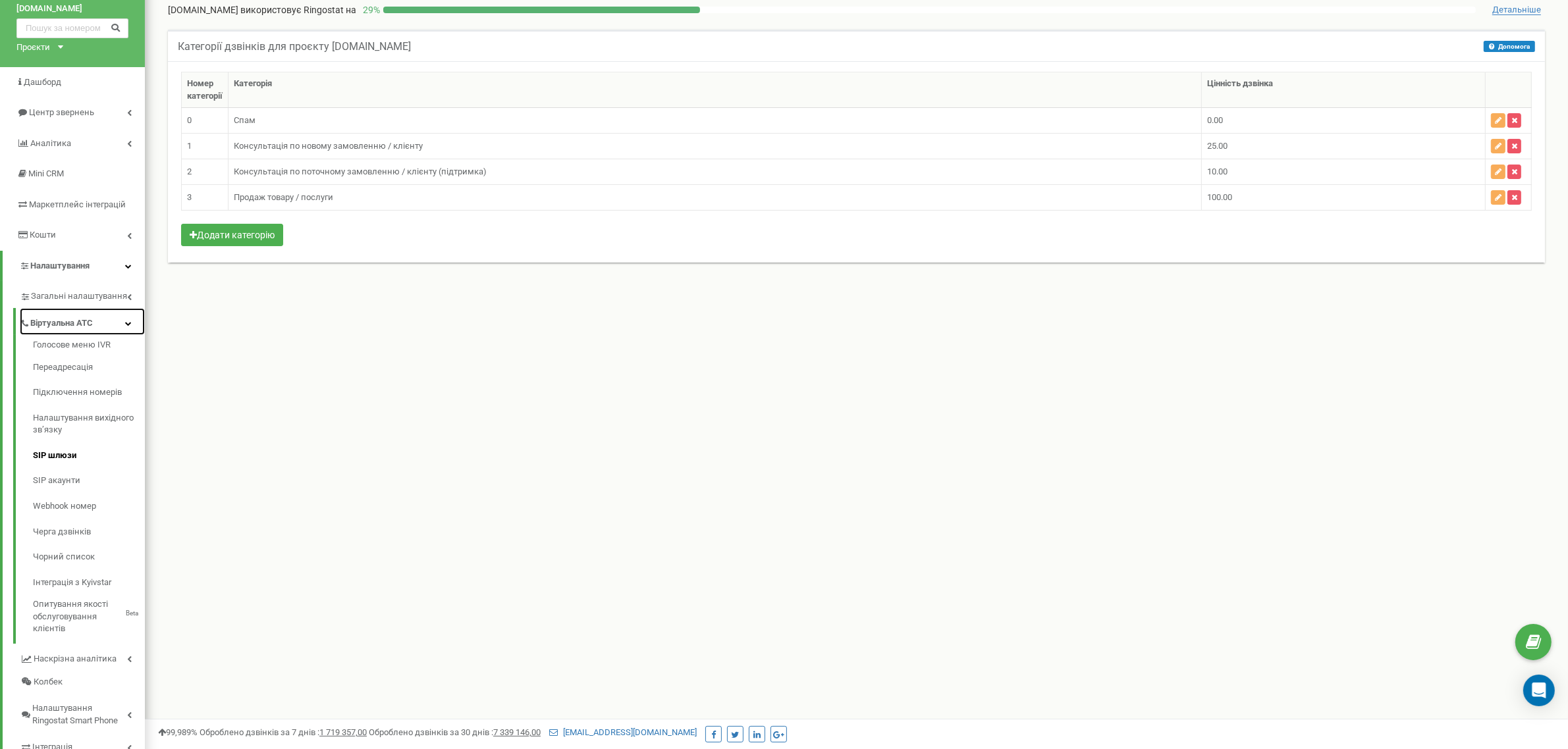
scroll to position [112, 0]
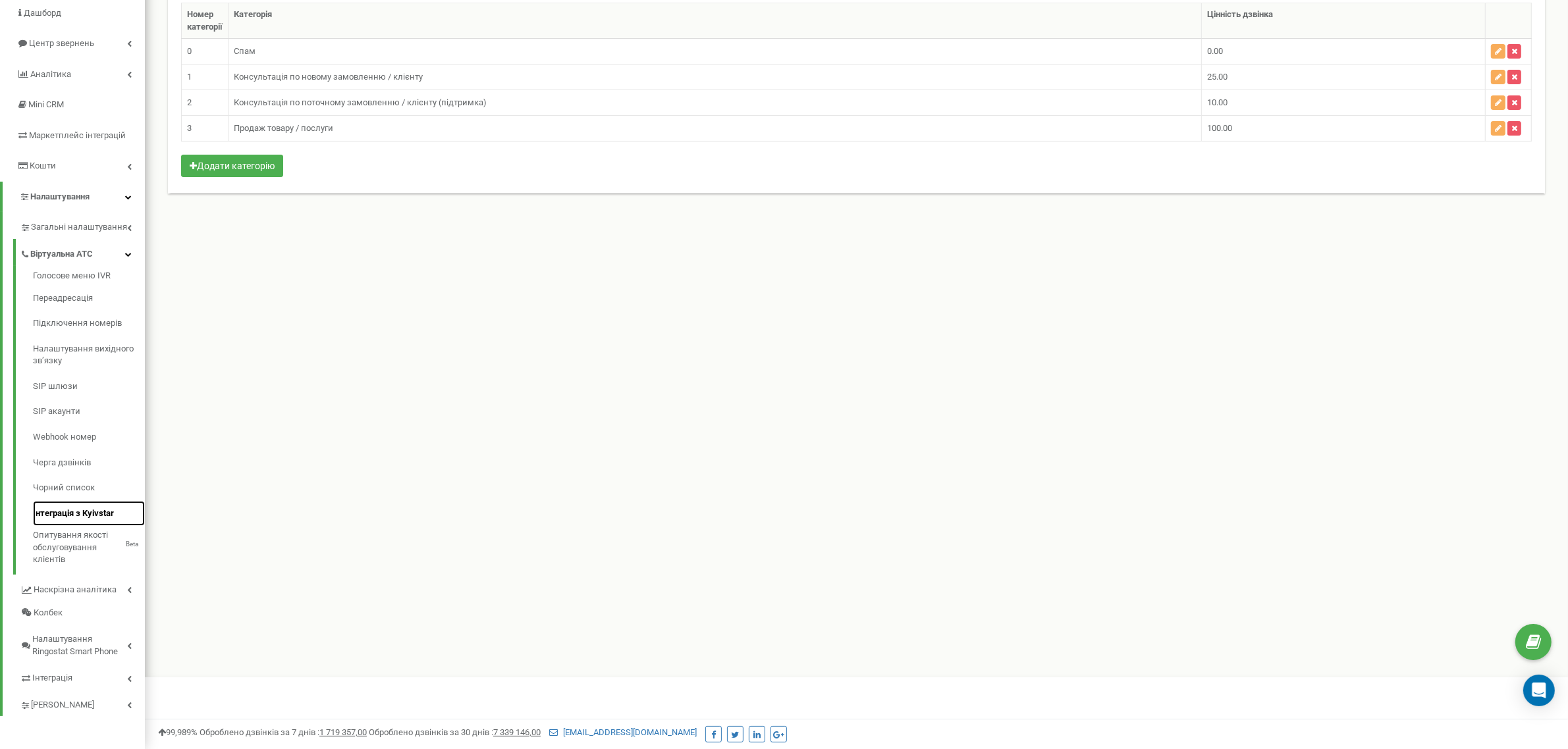
click at [80, 514] on link "Інтеграція з Kyivstar" at bounding box center [89, 513] width 112 height 25
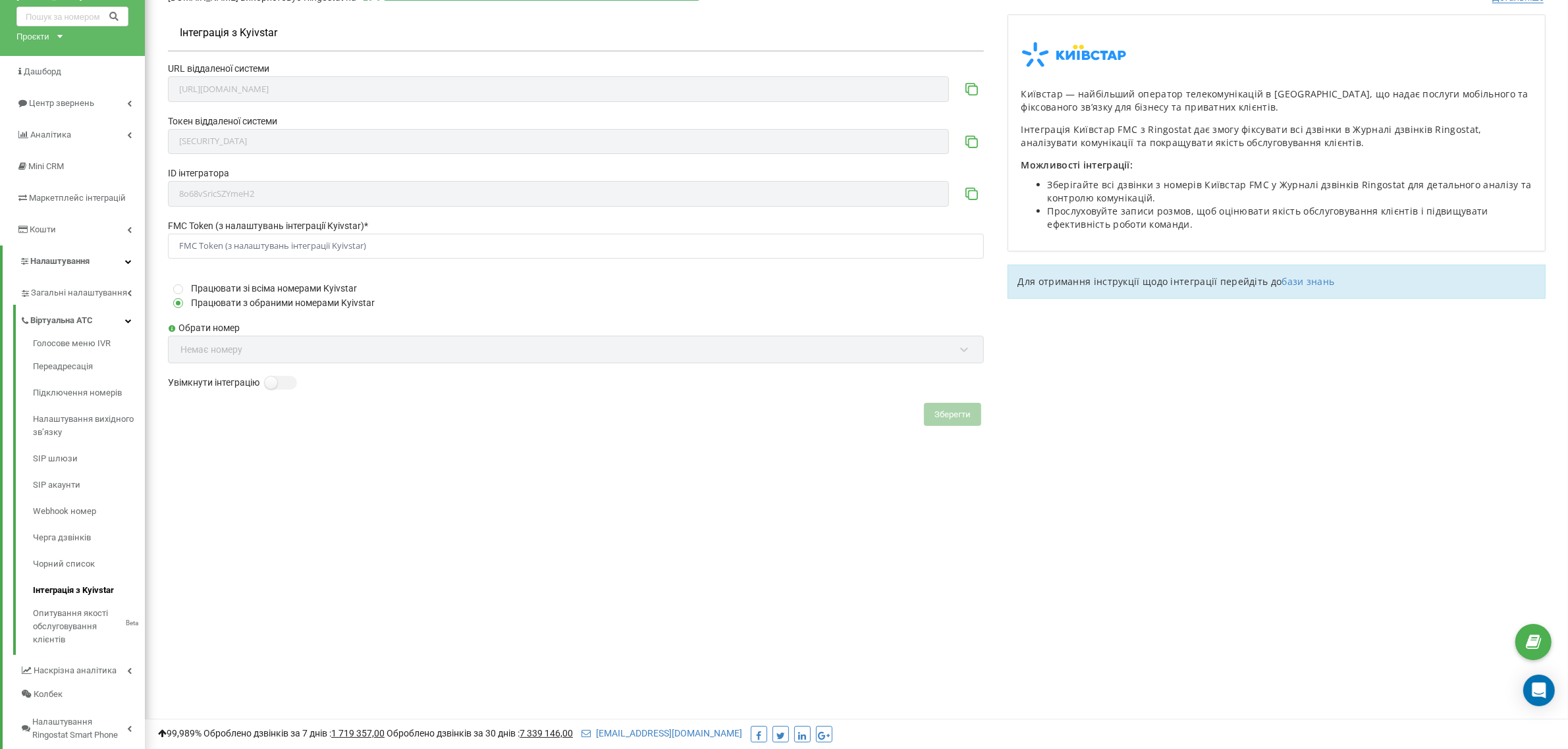
scroll to position [142, 0]
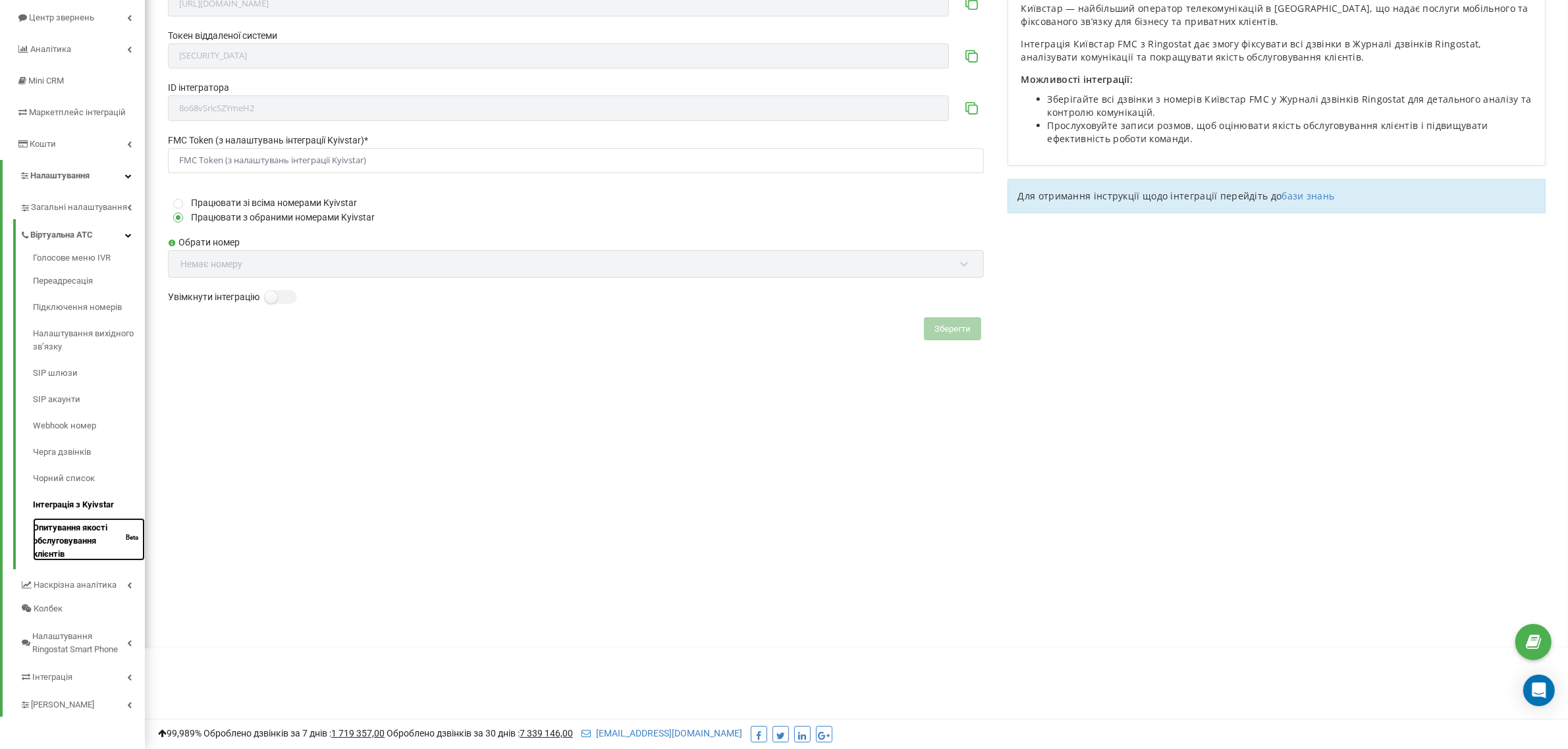
click at [66, 531] on link "Опитування якості обслуговування клієнтів Beta" at bounding box center [89, 540] width 112 height 43
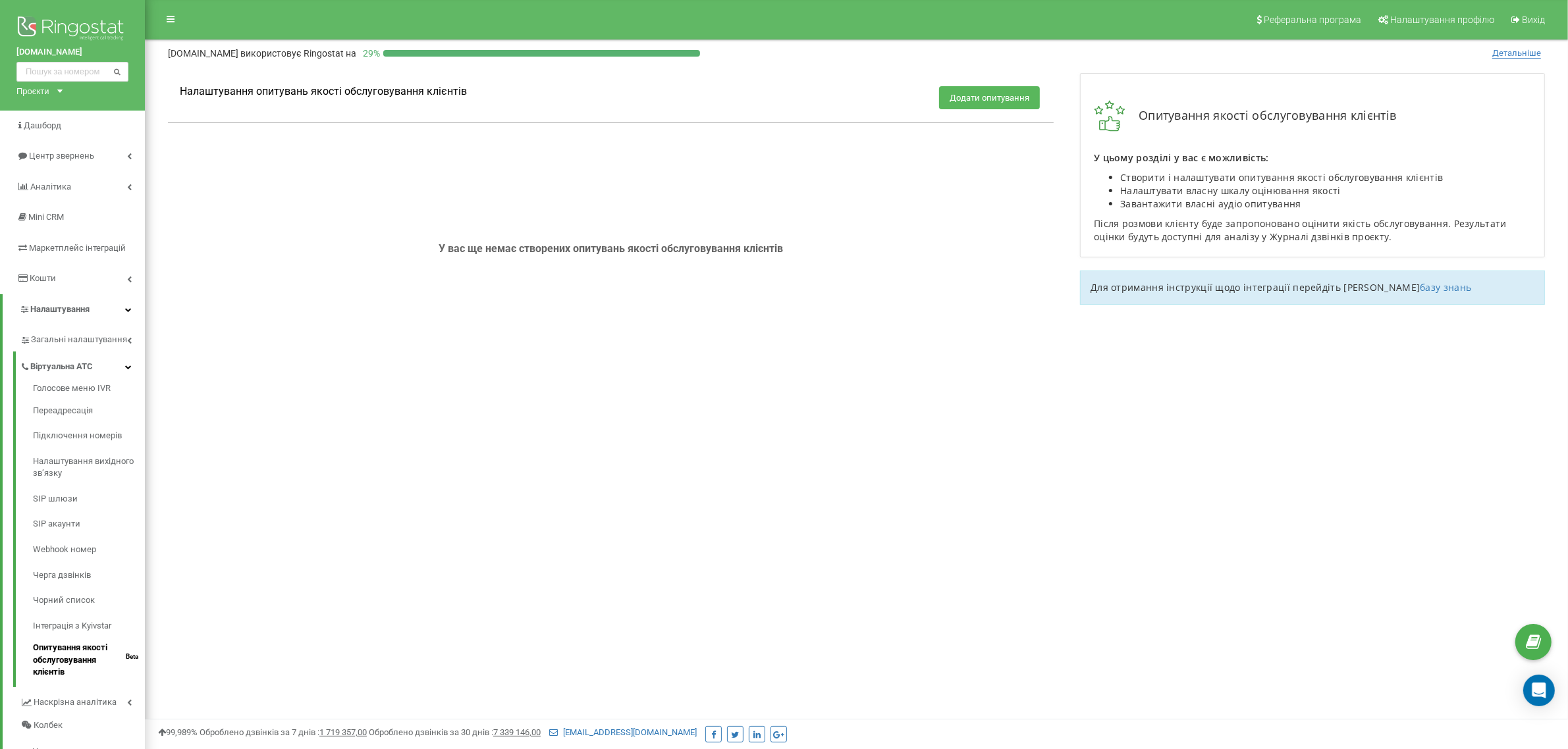
click at [969, 103] on button "Додати опитування" at bounding box center [989, 97] width 101 height 23
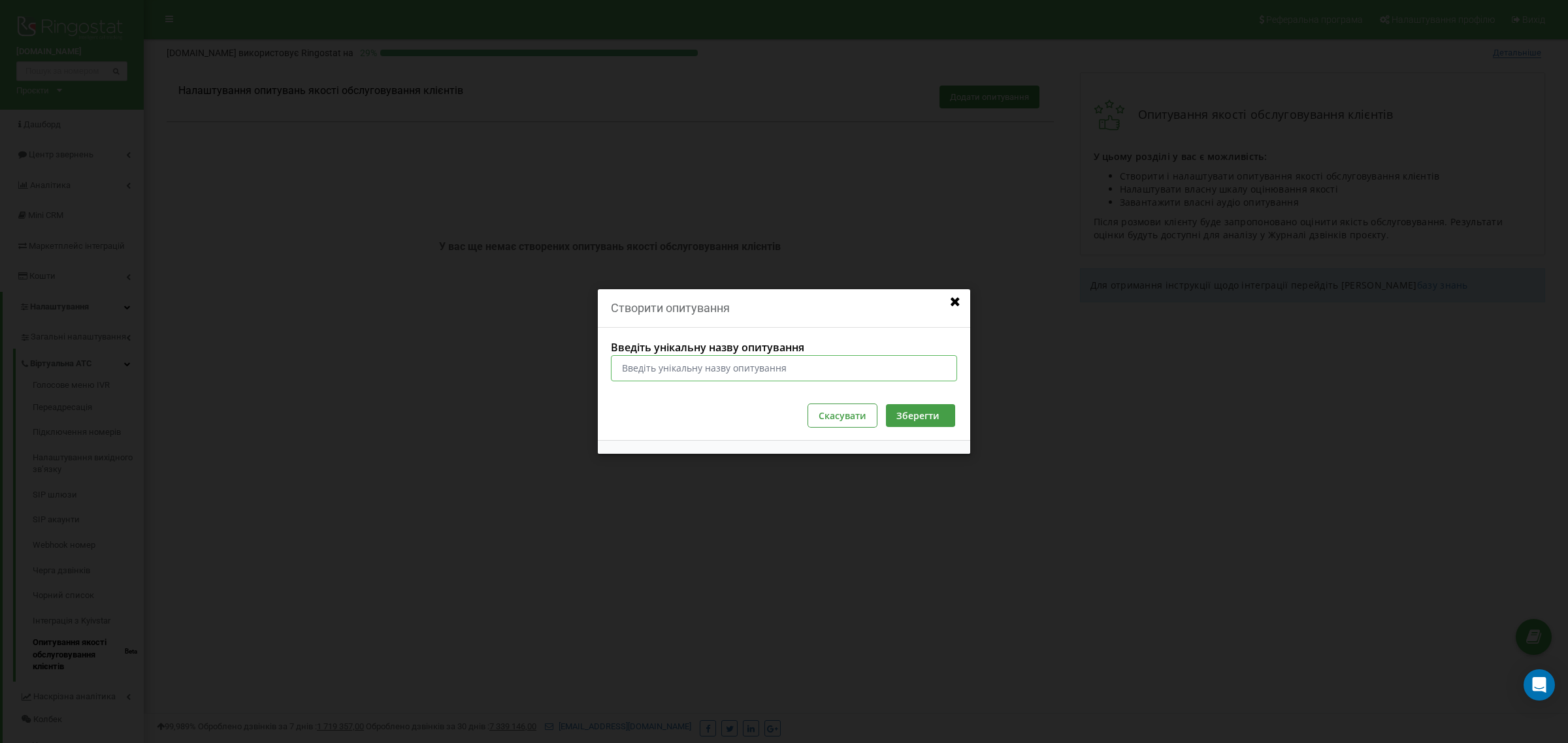
click at [805, 370] on input "Введіть унікальну назву опитування" at bounding box center [784, 368] width 346 height 26
click at [851, 415] on button "Скасувати" at bounding box center [843, 415] width 69 height 23
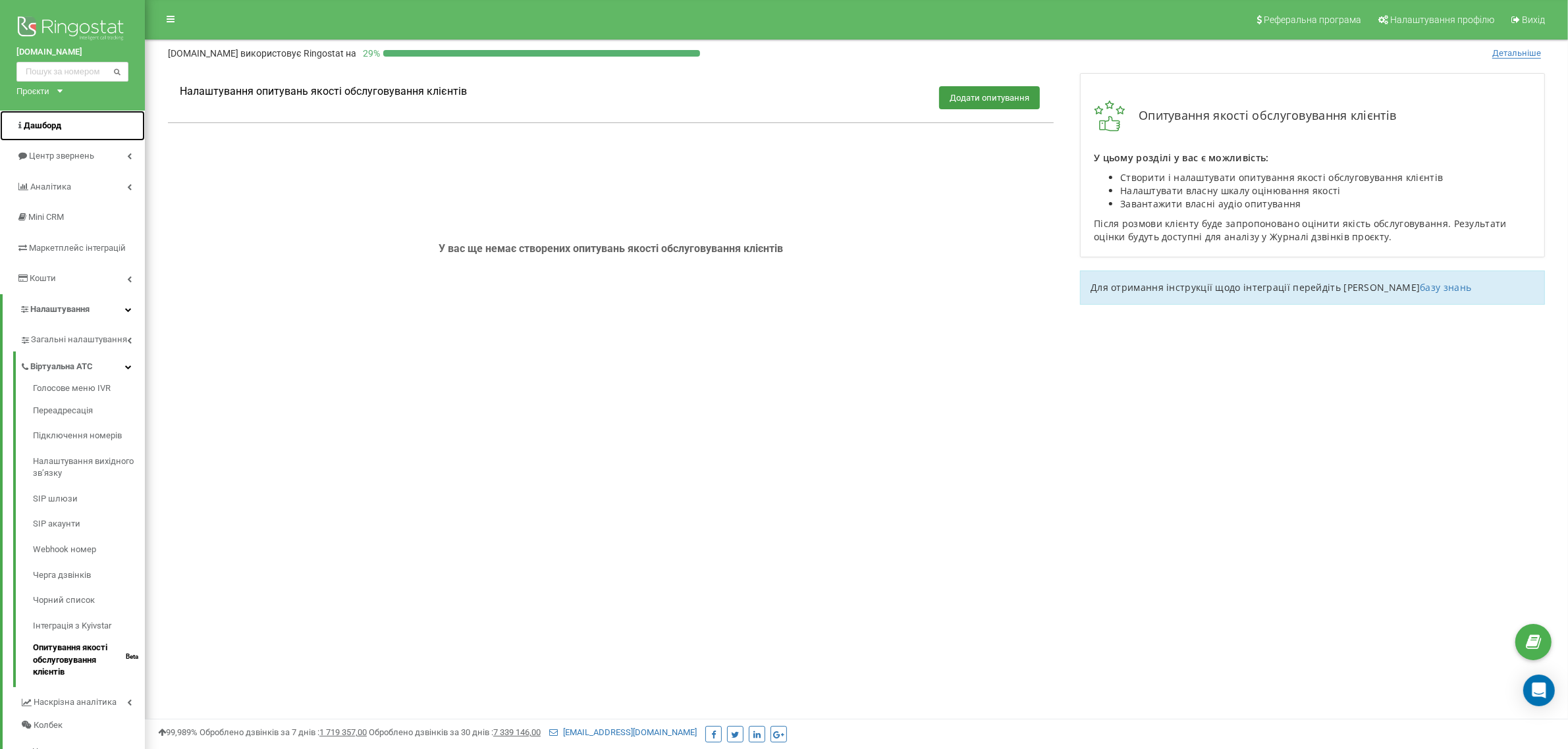
click at [94, 122] on link "Дашборд" at bounding box center [73, 126] width 145 height 31
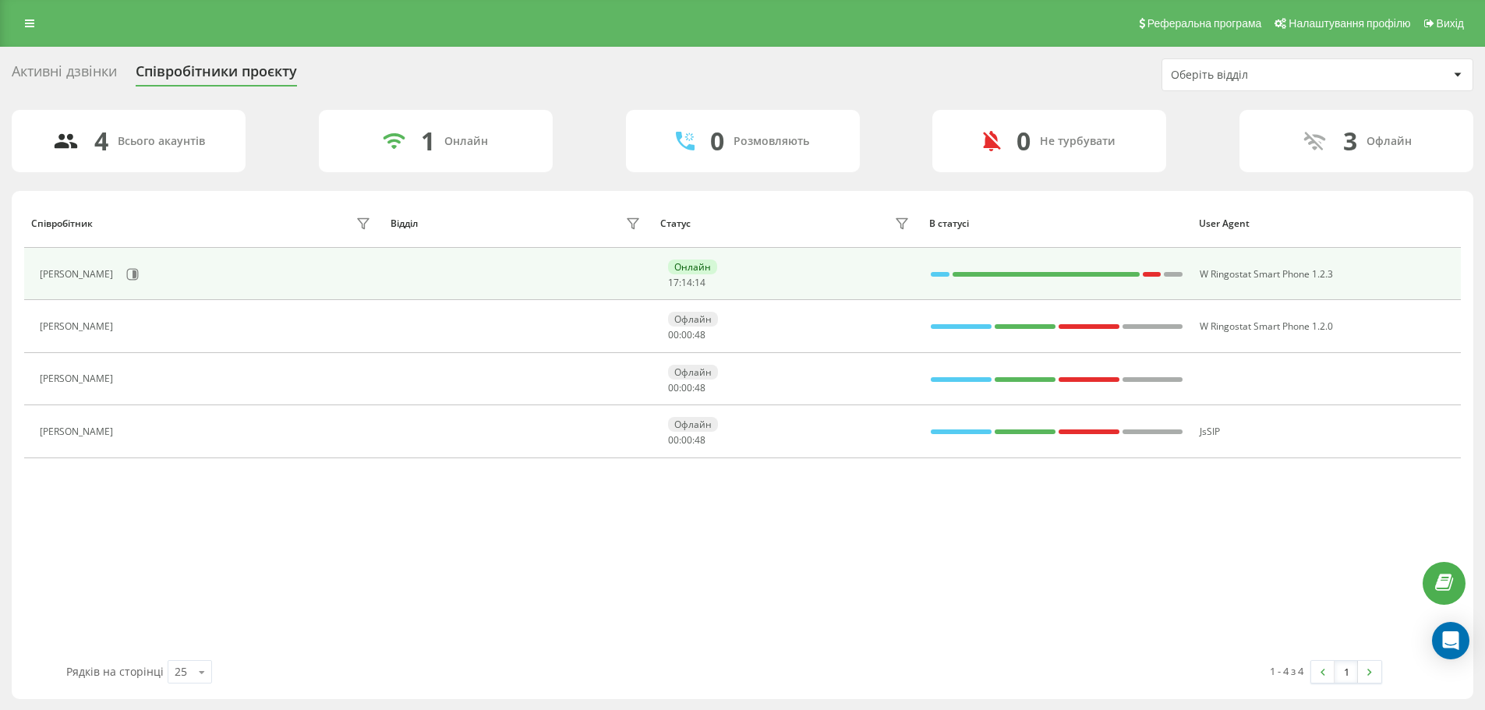
click at [746, 278] on div "Онлайн 17 : 14 : 14" at bounding box center [791, 274] width 246 height 29
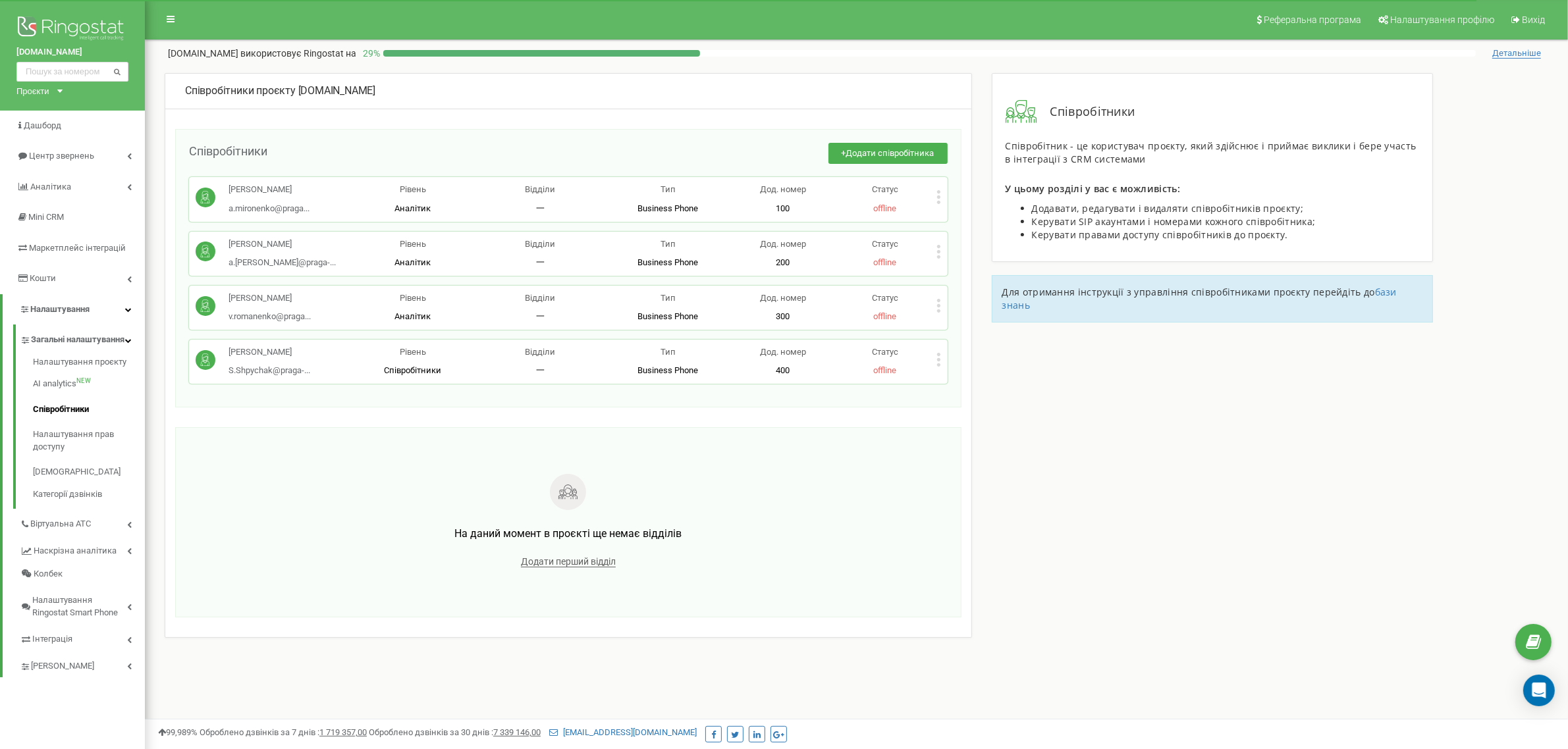
click at [939, 198] on icon at bounding box center [939, 198] width 3 height 3
click at [1253, 356] on div "Співробітники проєкту [DOMAIN_NAME] Співробітники + Додати співробітника [PERSO…" at bounding box center [857, 399] width 1404 height 650
click at [1533, 649] on icon at bounding box center [1534, 642] width 15 height 19
